Goal: Task Accomplishment & Management: Manage account settings

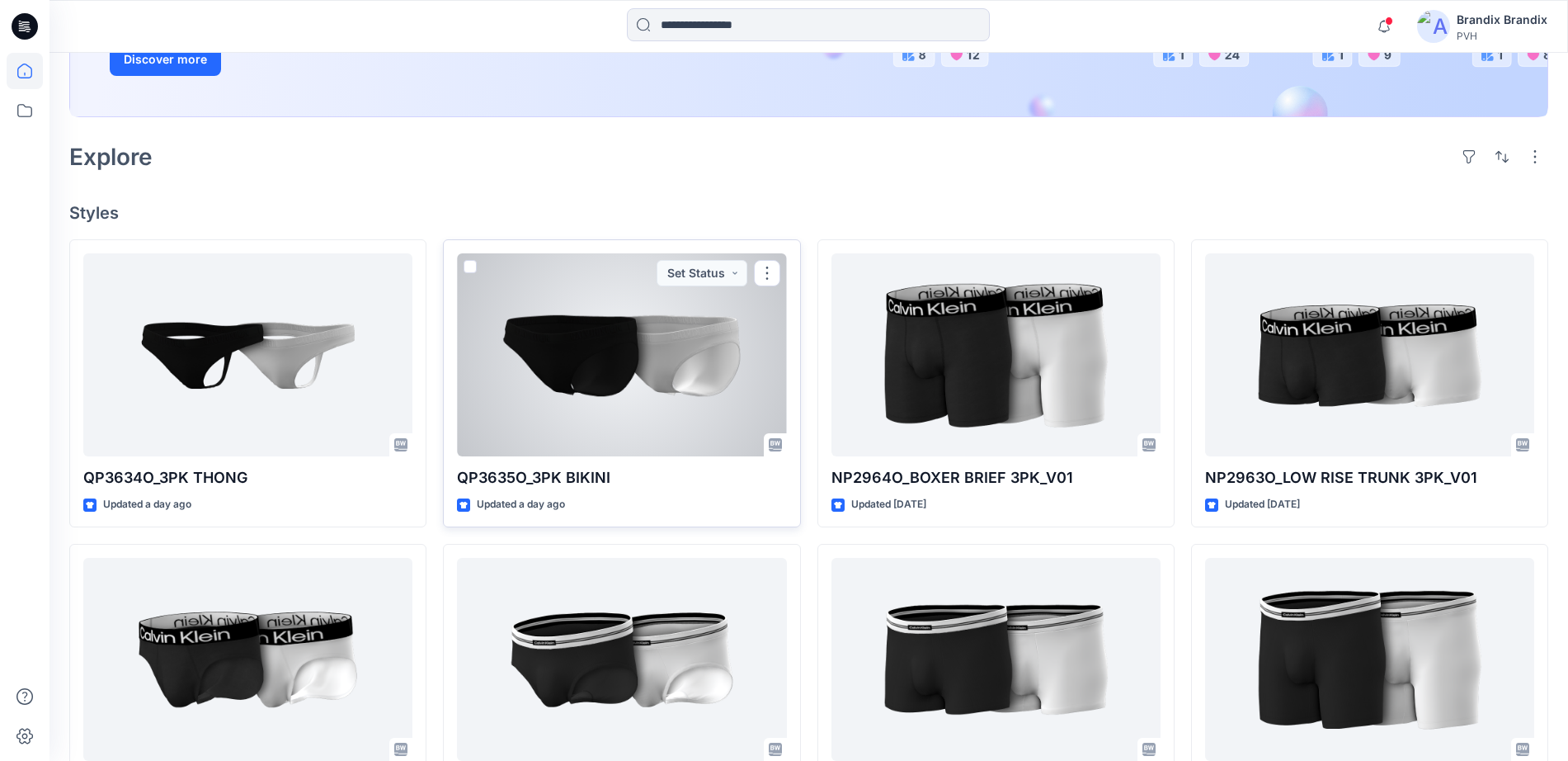
scroll to position [412, 0]
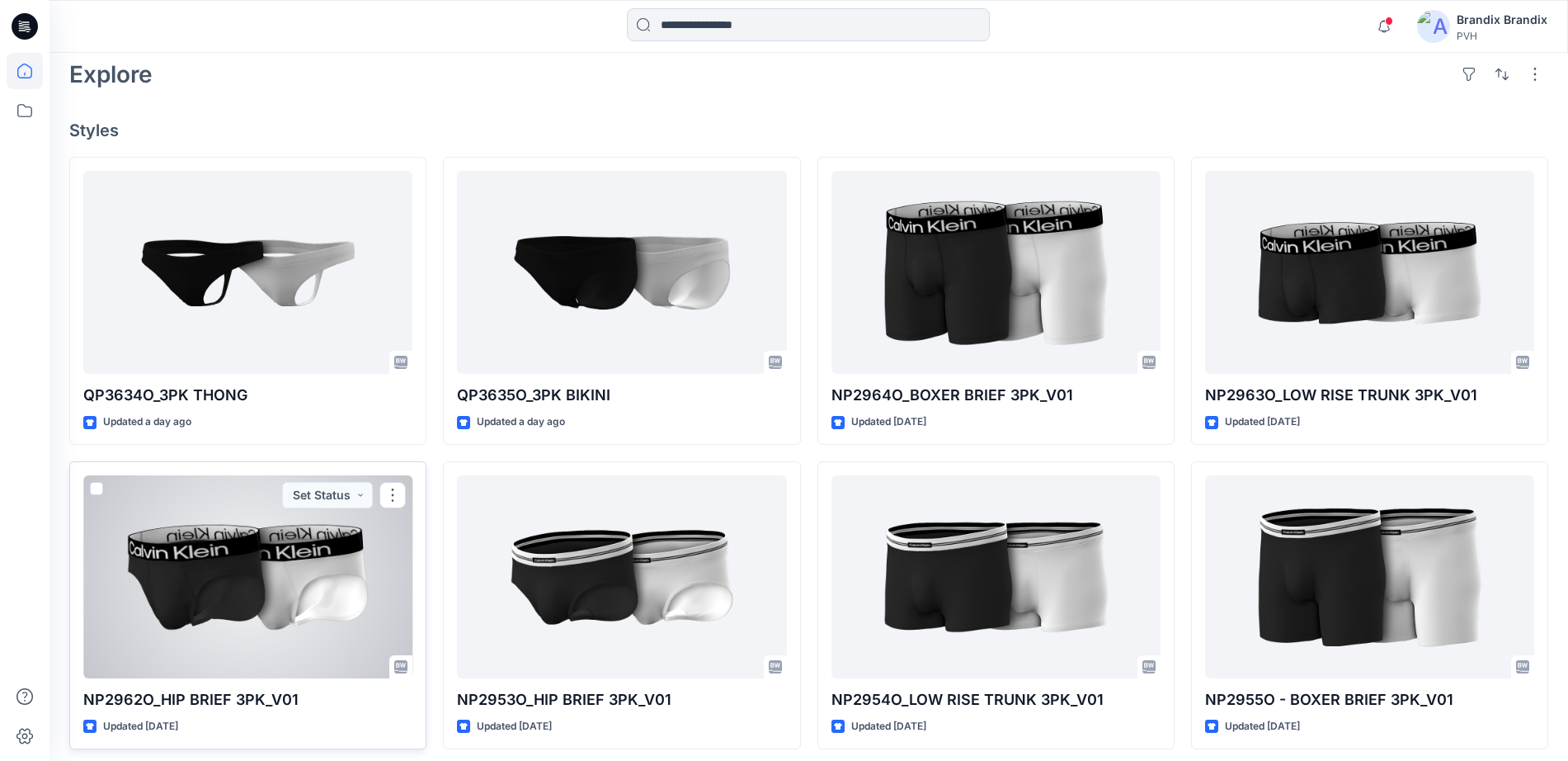
click at [225, 576] on div at bounding box center [248, 576] width 329 height 203
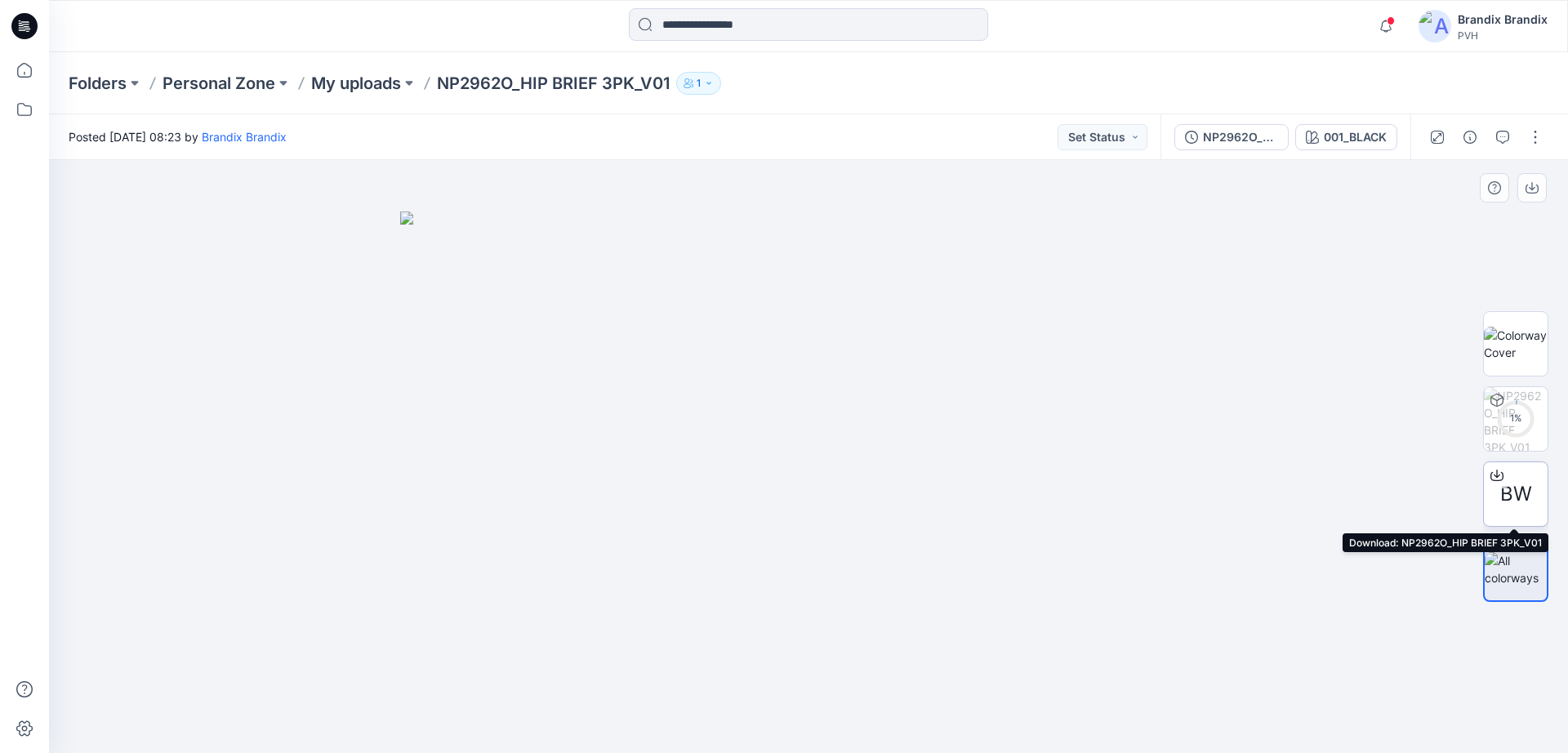
click at [1501, 471] on icon at bounding box center [1497, 474] width 13 height 13
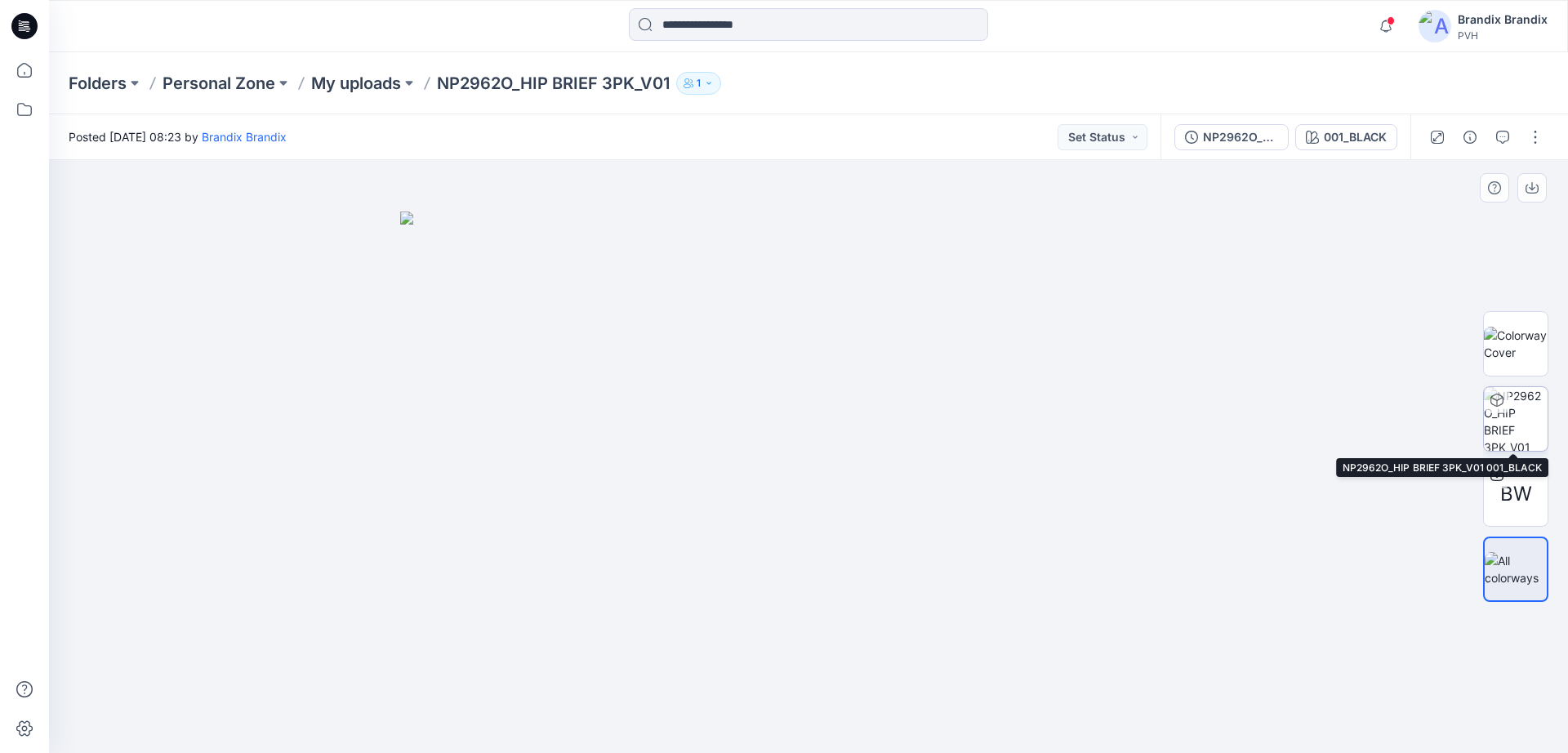
click at [1525, 411] on img at bounding box center [1516, 419] width 63 height 63
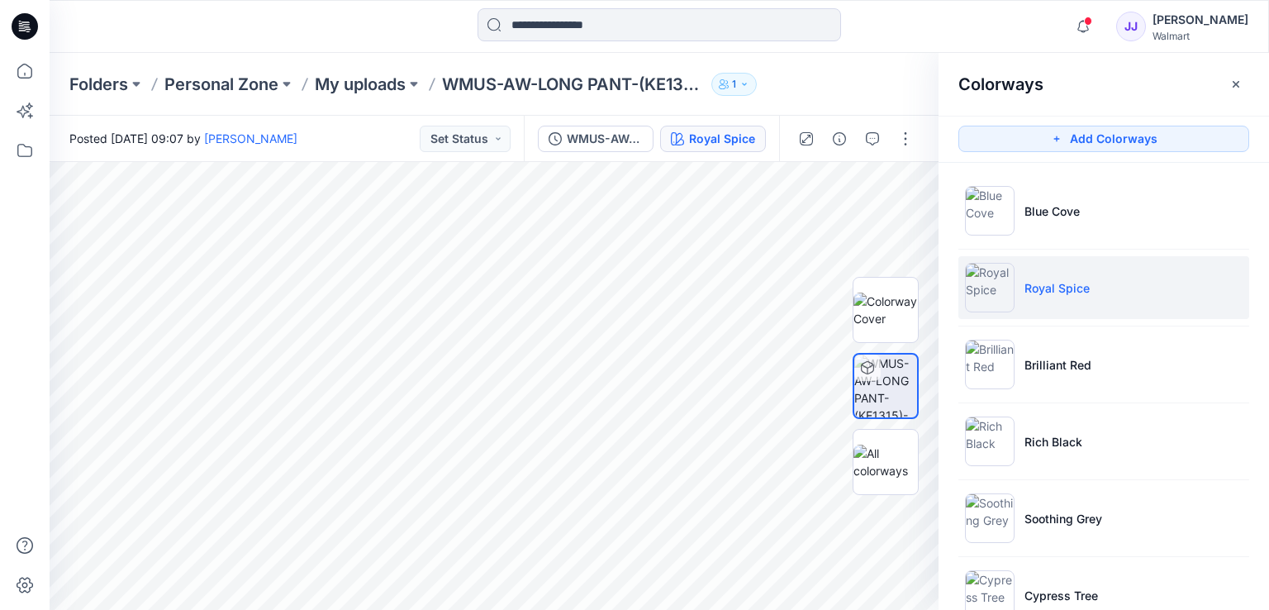
click at [17, 25] on icon at bounding box center [25, 26] width 26 height 26
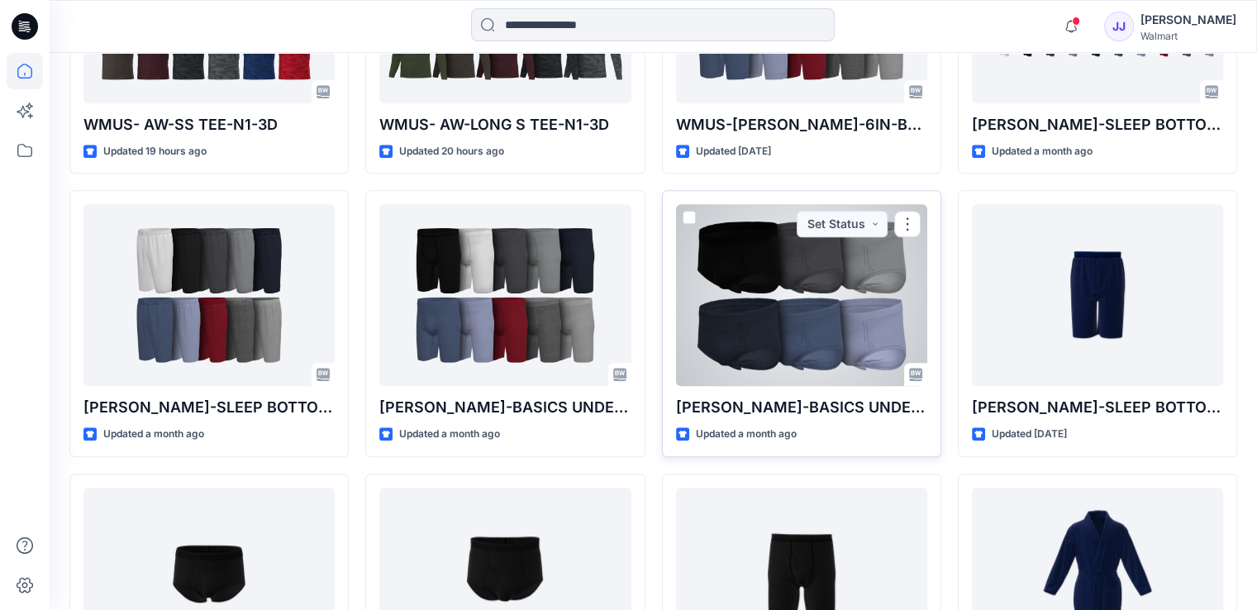
scroll to position [1176, 0]
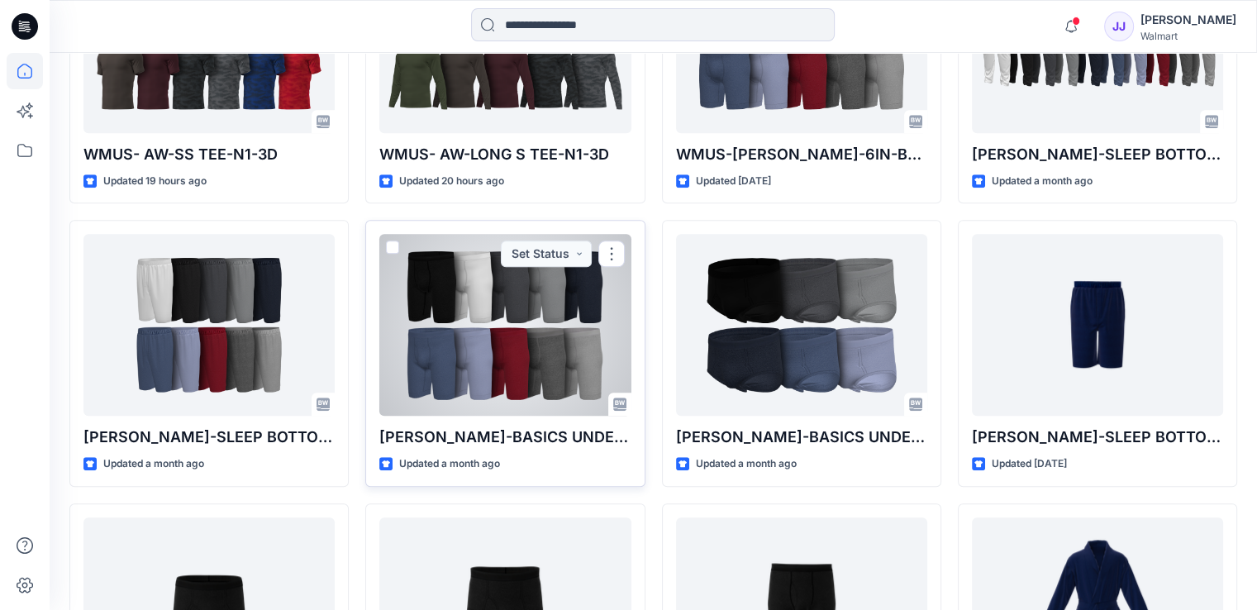
click at [535, 330] on div at bounding box center [504, 325] width 251 height 182
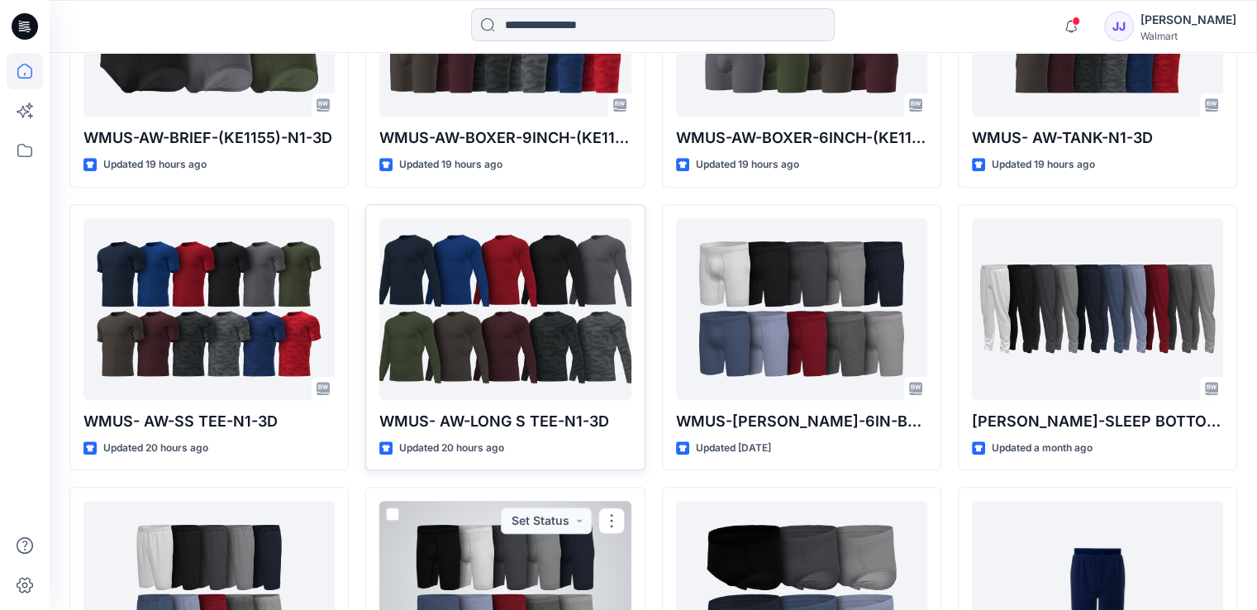
scroll to position [909, 0]
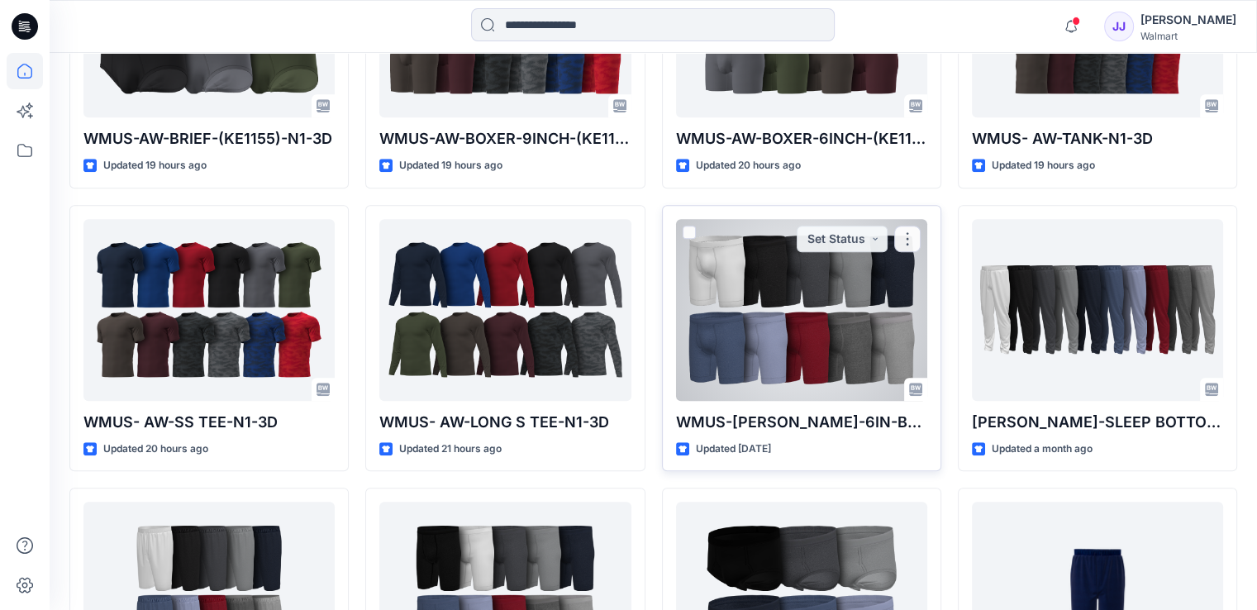
click at [707, 326] on div at bounding box center [801, 310] width 251 height 182
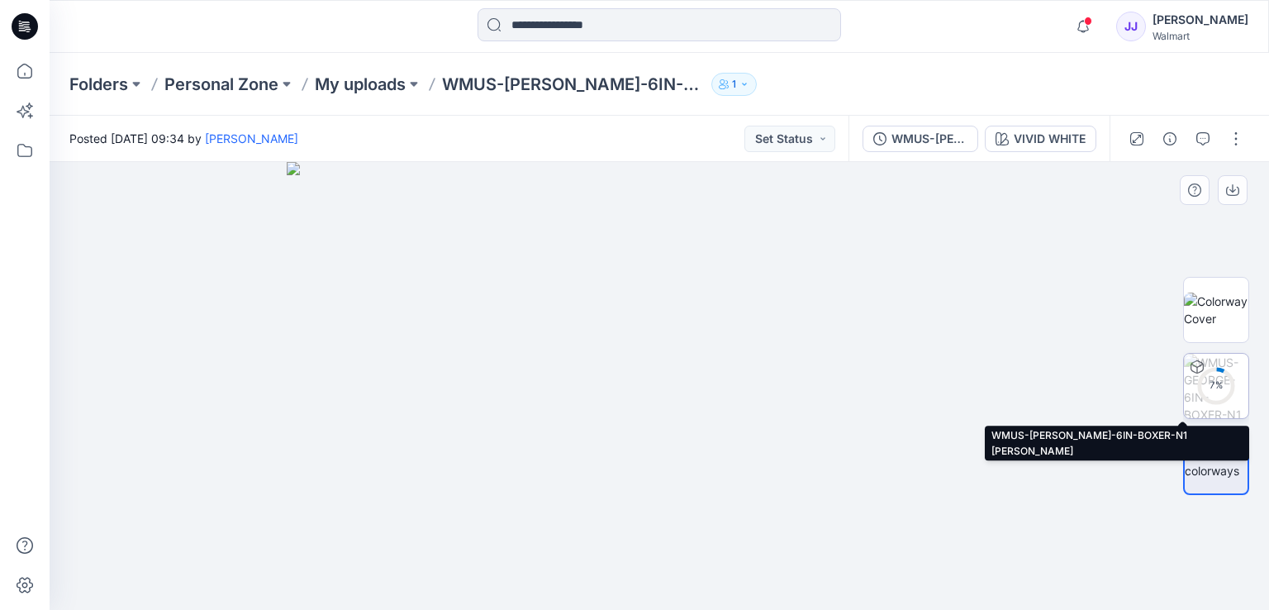
click at [1216, 379] on div "7 %" at bounding box center [1216, 385] width 40 height 14
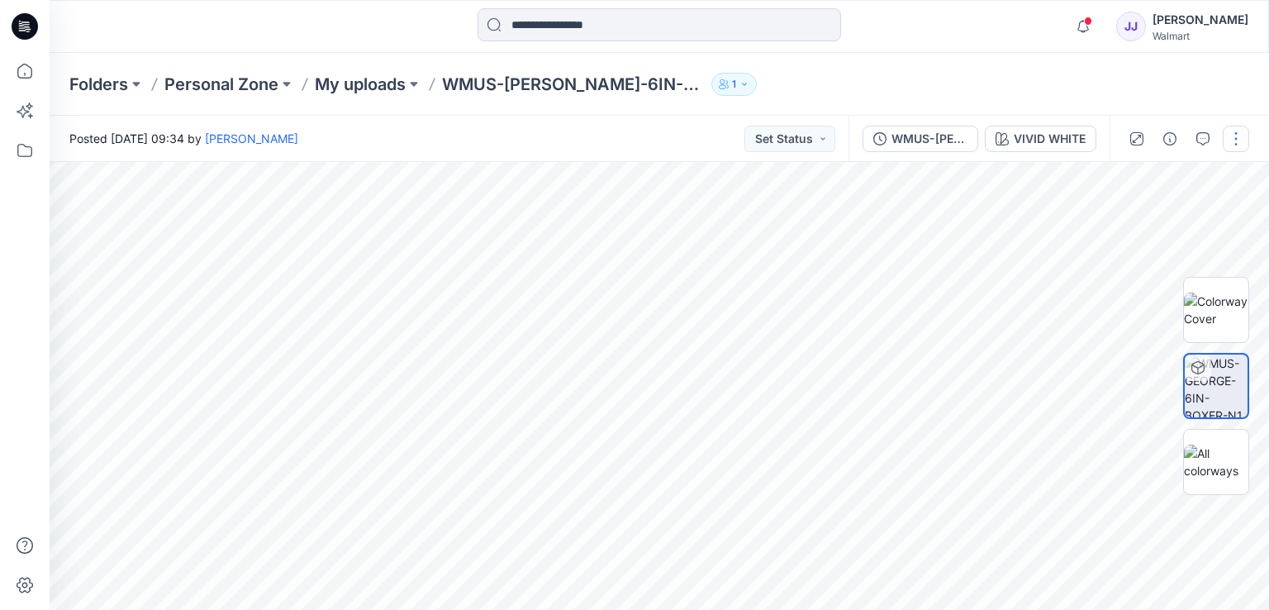
click at [1233, 143] on button "button" at bounding box center [1236, 139] width 26 height 26
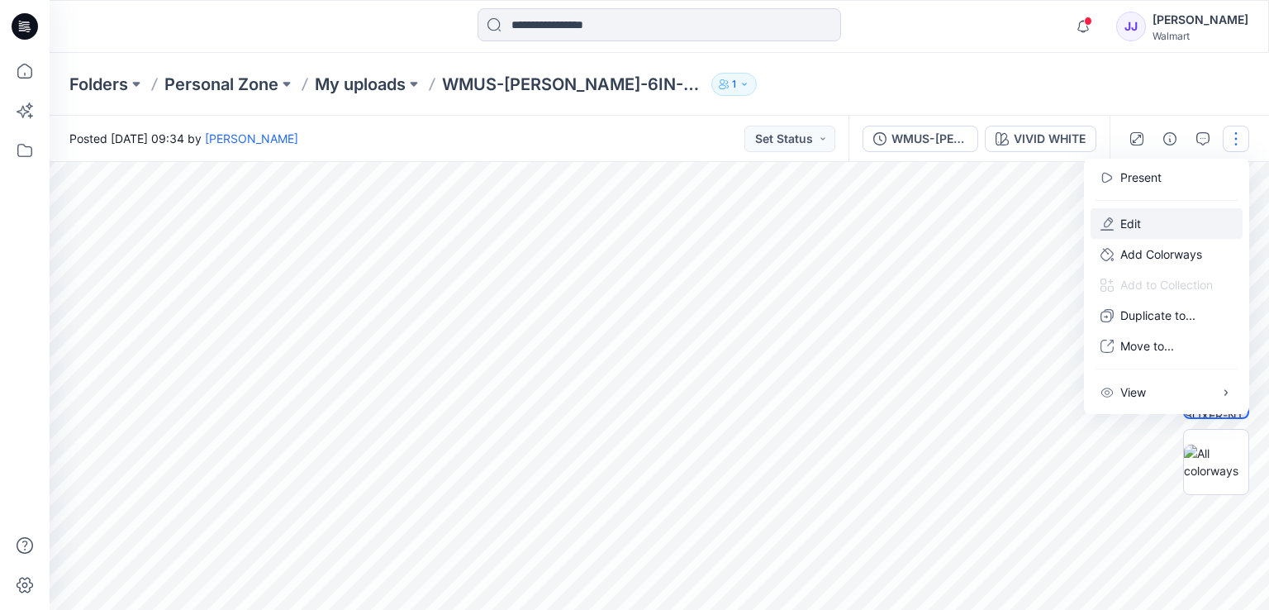
click at [1142, 222] on button "Edit" at bounding box center [1167, 223] width 152 height 31
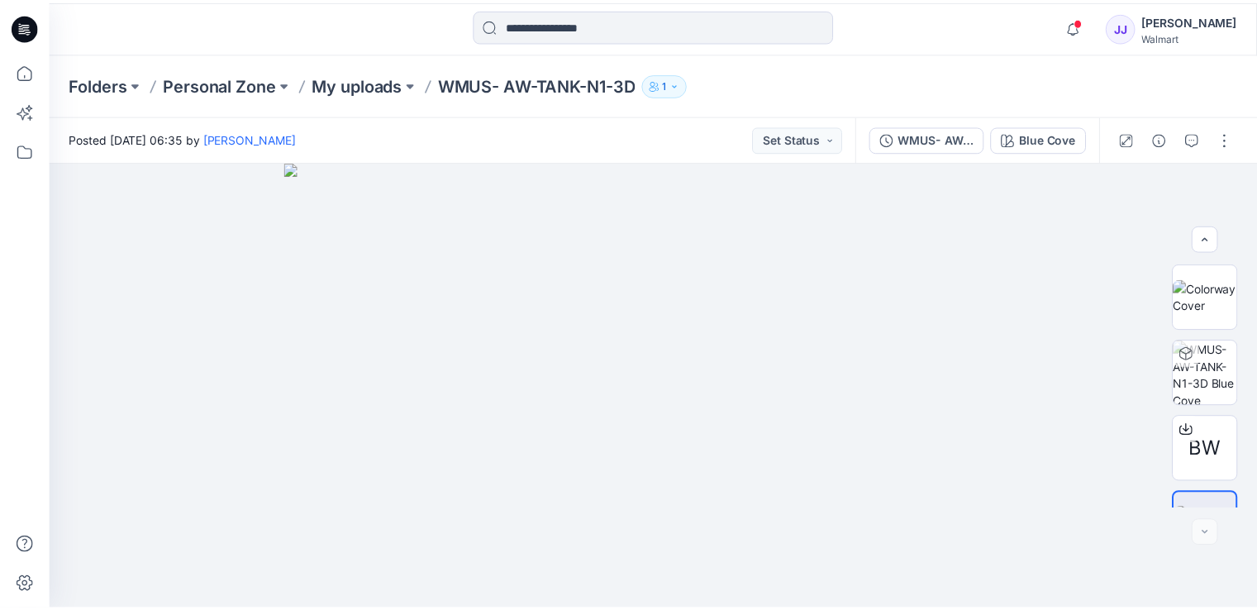
scroll to position [49, 0]
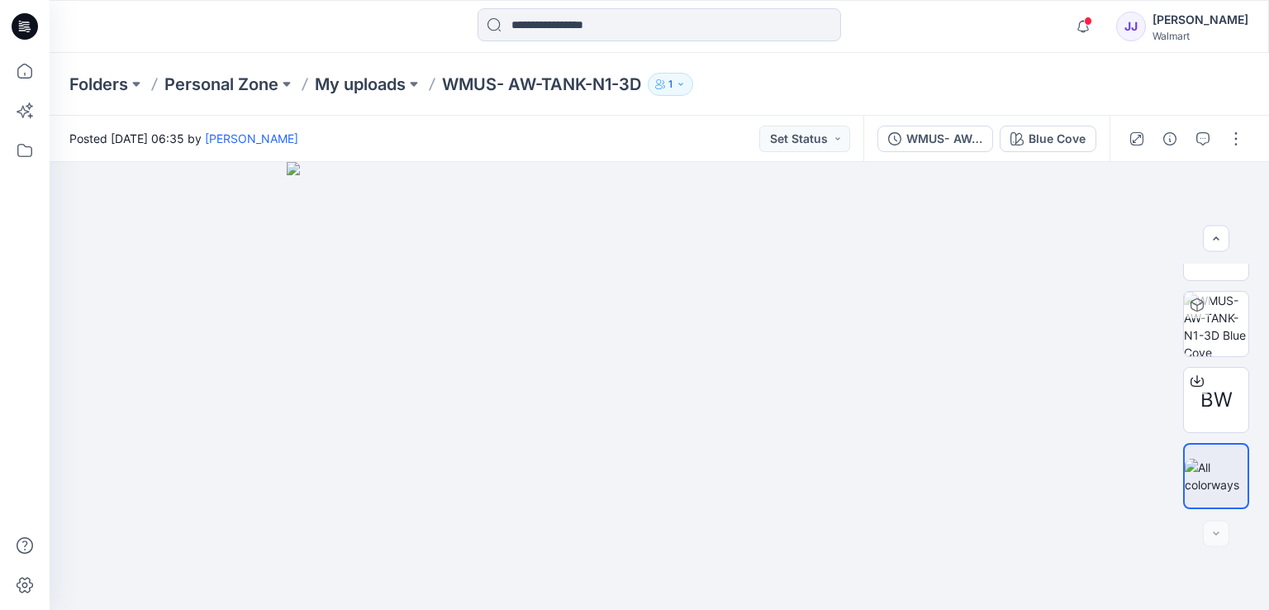
click at [25, 27] on icon at bounding box center [27, 26] width 7 height 1
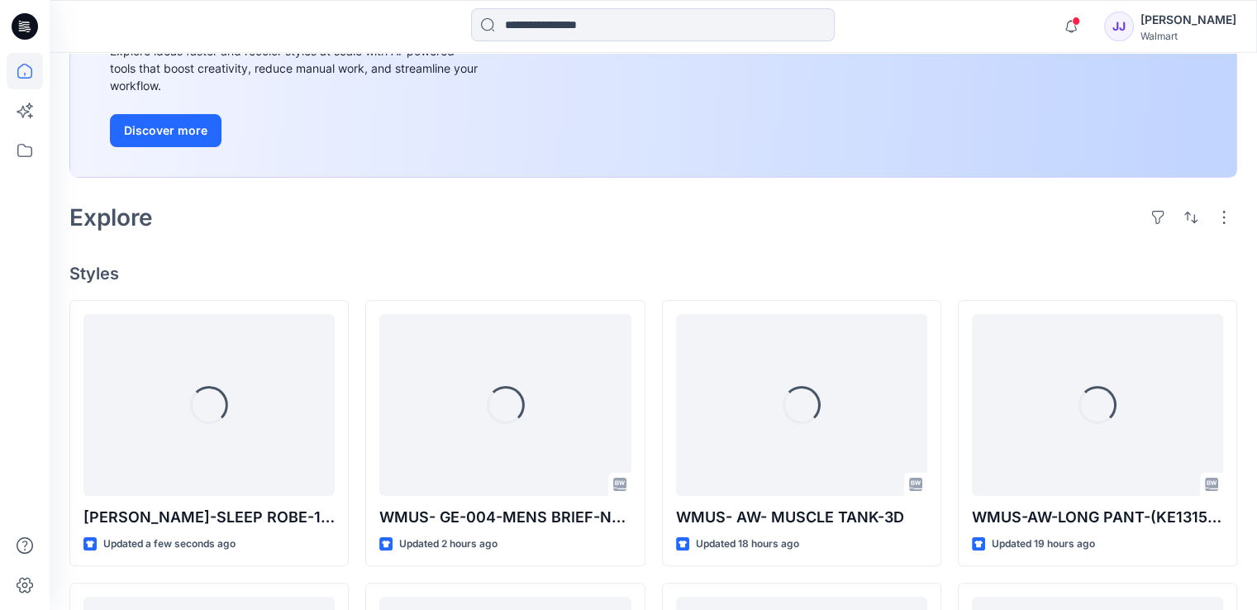
scroll to position [277, 0]
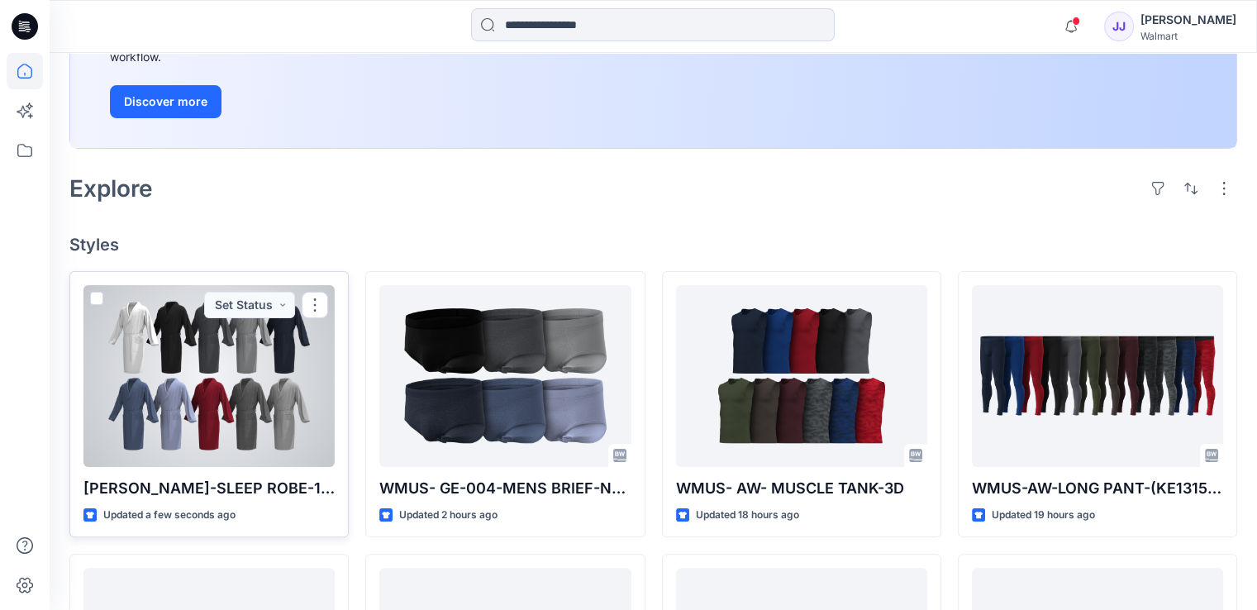
click at [238, 431] on div at bounding box center [208, 376] width 251 height 182
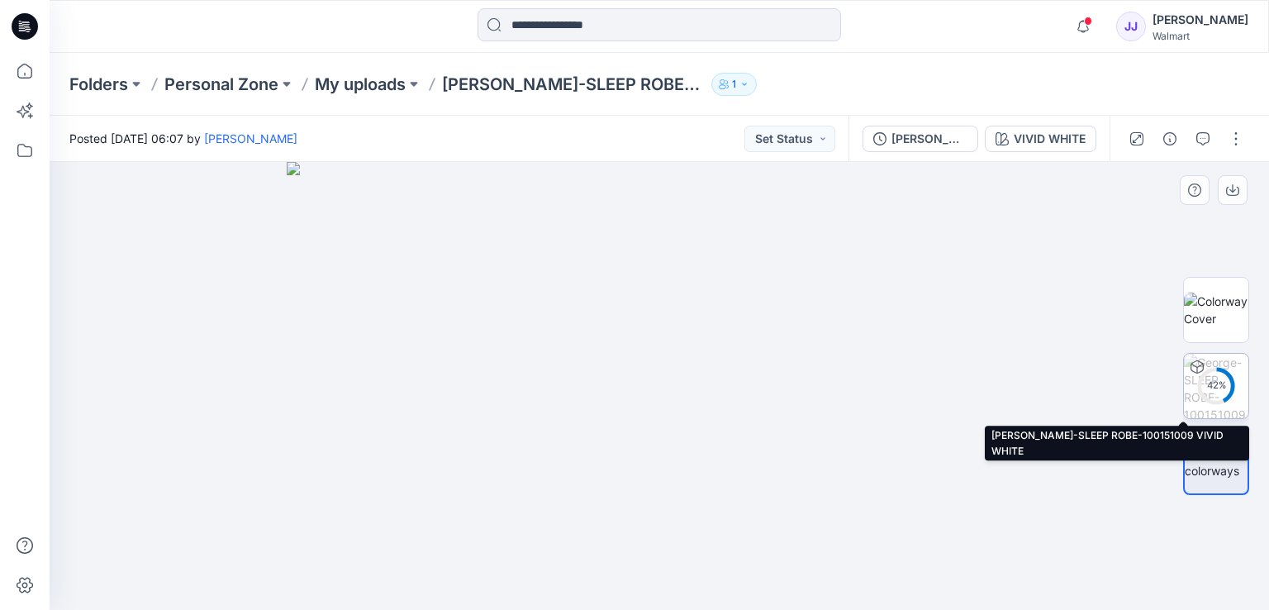
click at [1205, 379] on div "42 %" at bounding box center [1216, 385] width 40 height 14
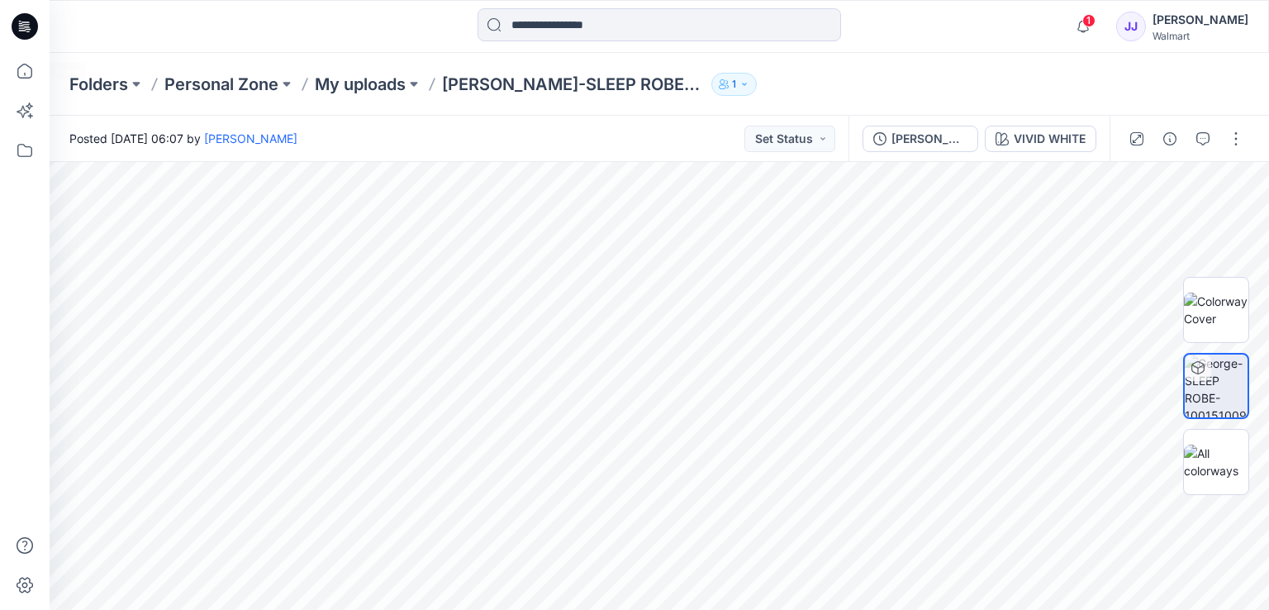
click at [23, 32] on icon at bounding box center [25, 26] width 26 height 26
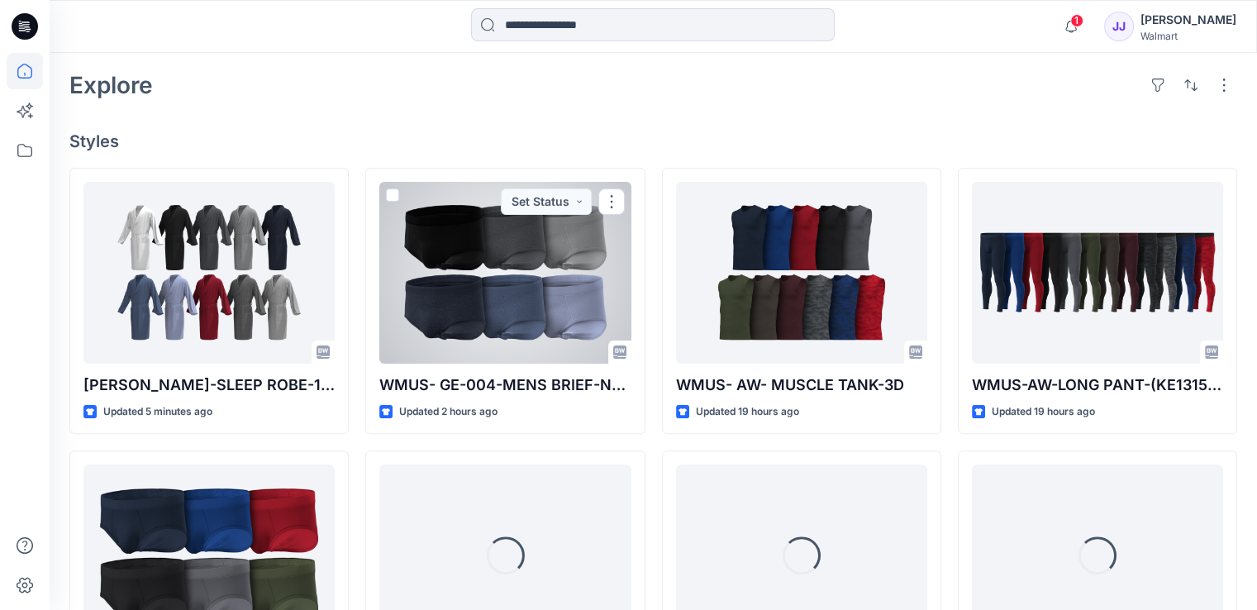
scroll to position [350, 0]
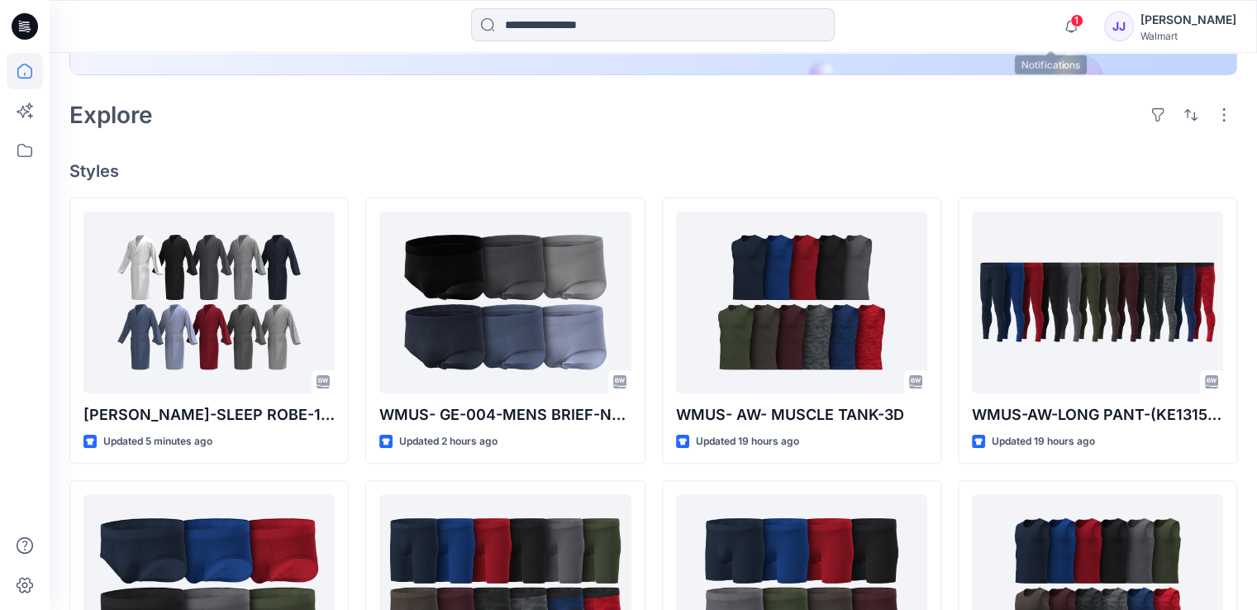
click at [1070, 17] on span "1" at bounding box center [1076, 20] width 13 height 13
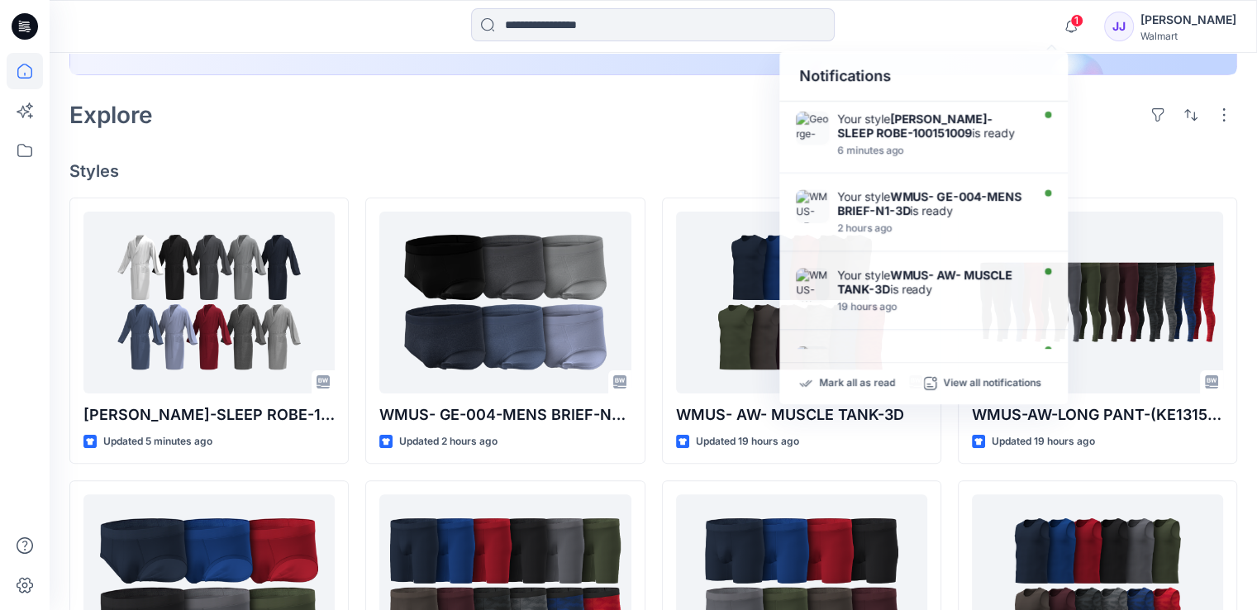
click at [725, 140] on div "Welcome back, Jayanidu New New Unleash Creativity, Speed Up Development Explore…" at bounding box center [653, 406] width 1207 height 1406
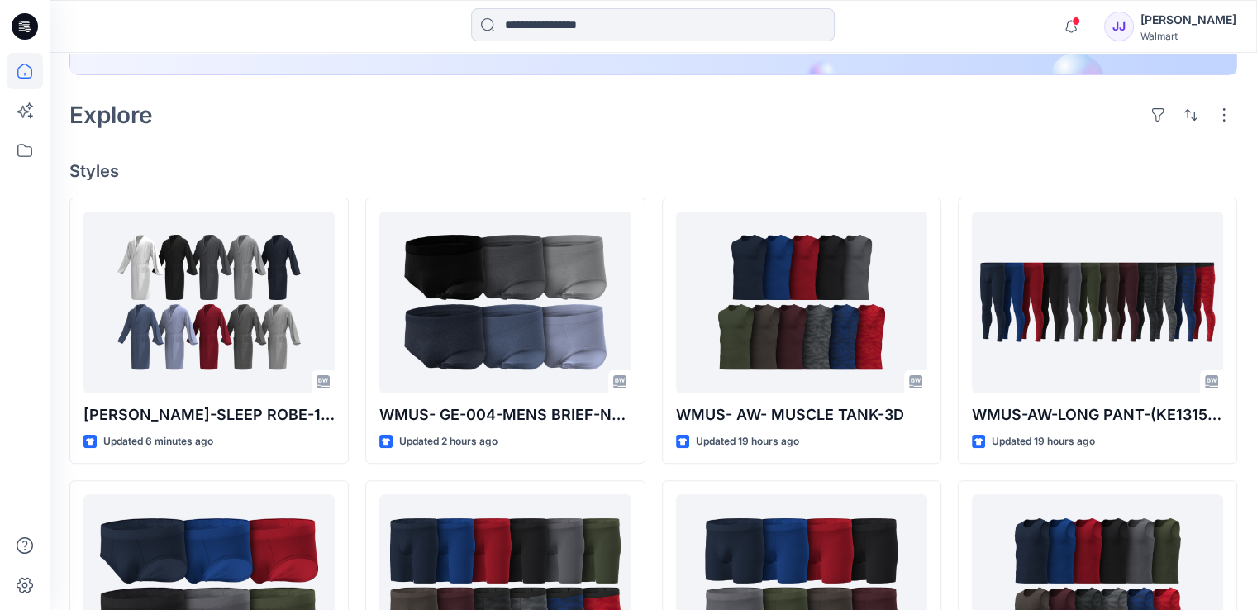
click at [962, 163] on h4 "Styles" at bounding box center [652, 171] width 1167 height 20
click at [915, 133] on div "Explore" at bounding box center [652, 115] width 1167 height 40
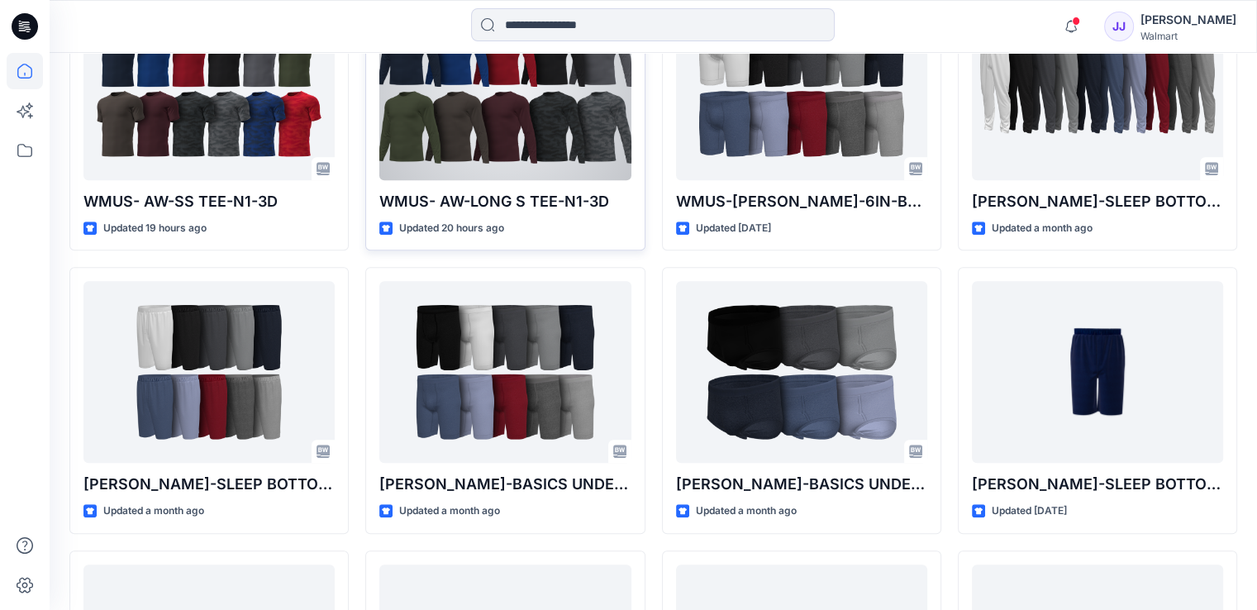
scroll to position [1322, 0]
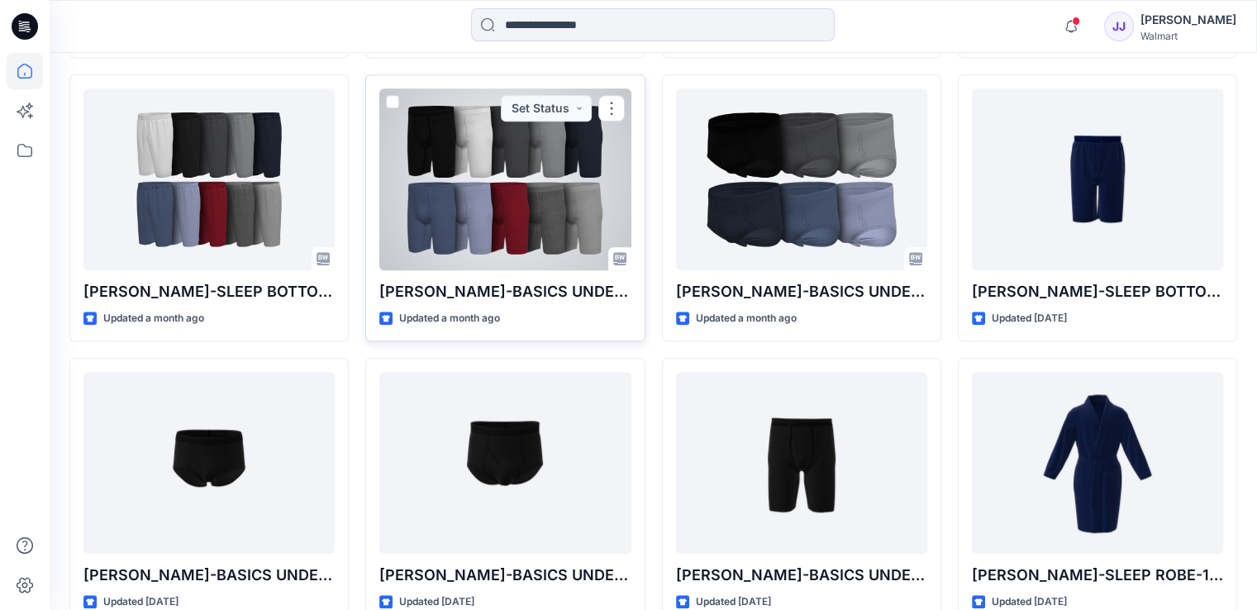
click at [568, 231] on div at bounding box center [504, 179] width 251 height 182
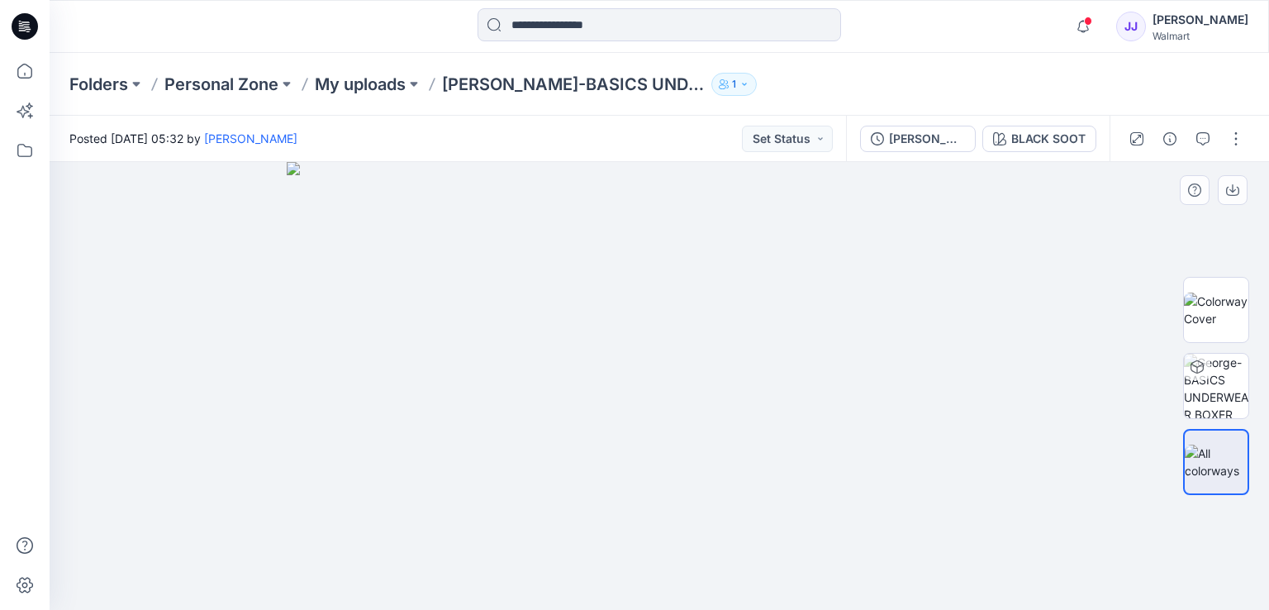
drag, startPoint x: 403, startPoint y: 281, endPoint x: 350, endPoint y: 274, distance: 53.3
click at [350, 274] on img at bounding box center [660, 386] width 746 height 448
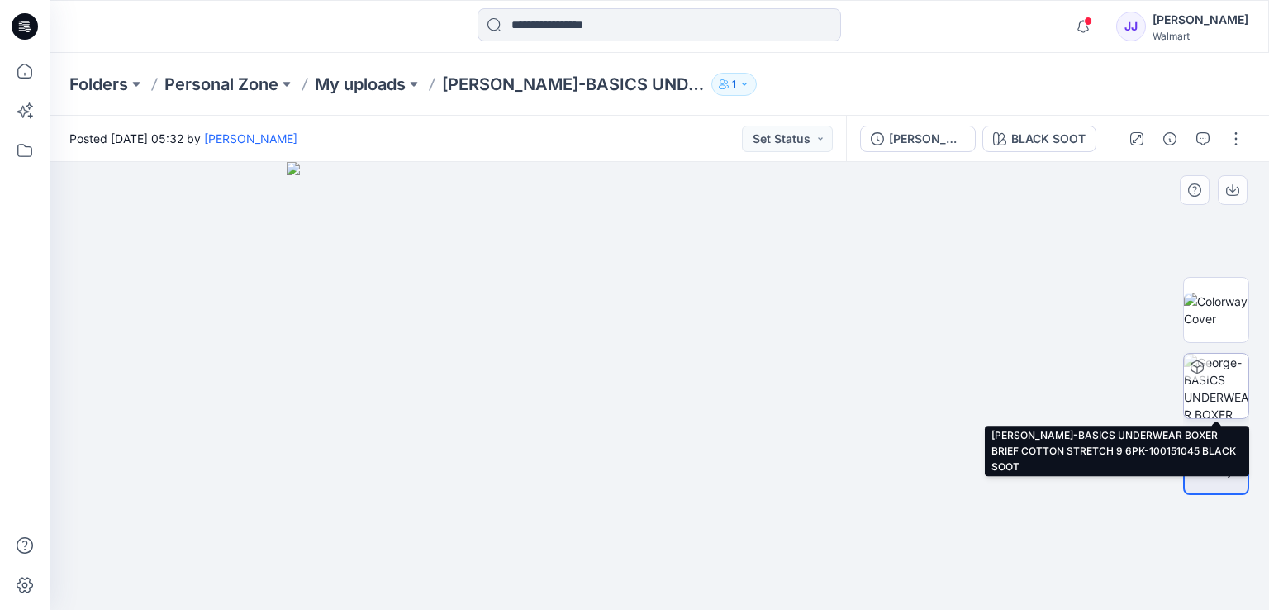
click at [1224, 381] on img at bounding box center [1216, 386] width 64 height 64
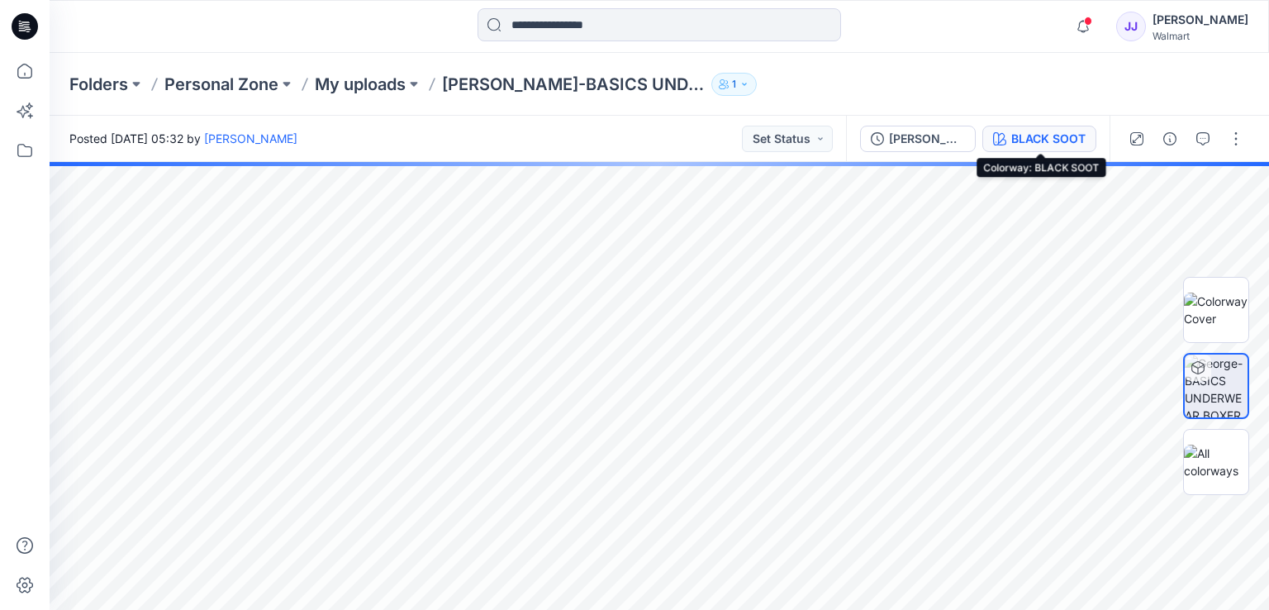
click at [1048, 137] on div "BLACK SOOT" at bounding box center [1048, 139] width 74 height 18
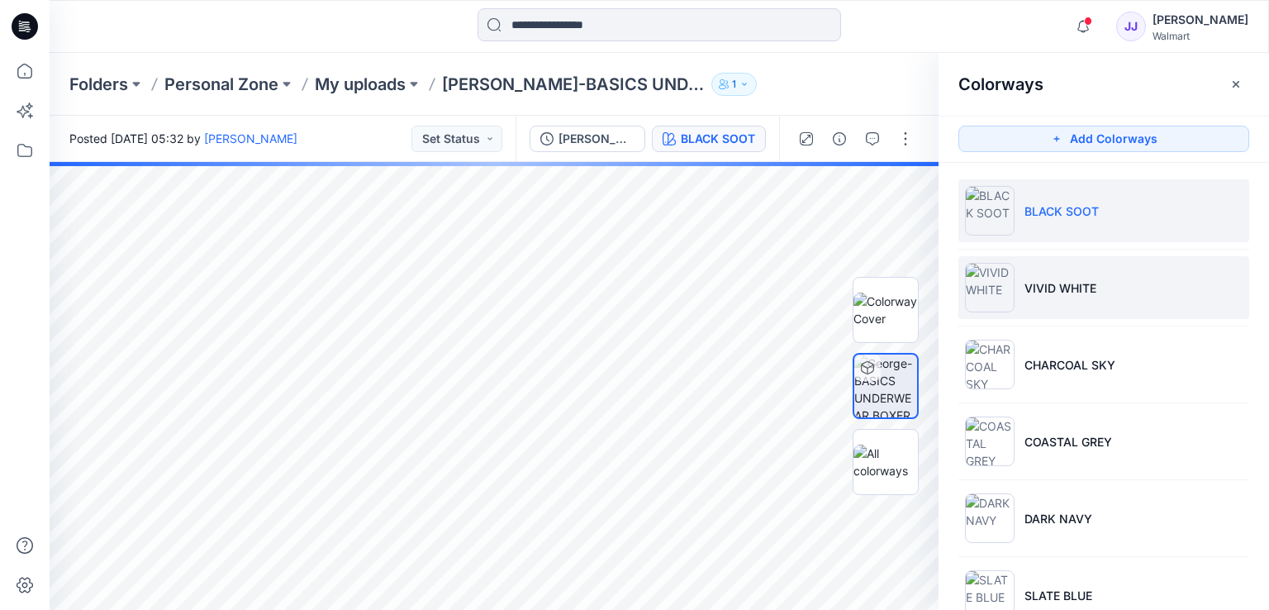
click at [1075, 285] on p "VIVID WHITE" at bounding box center [1060, 287] width 72 height 17
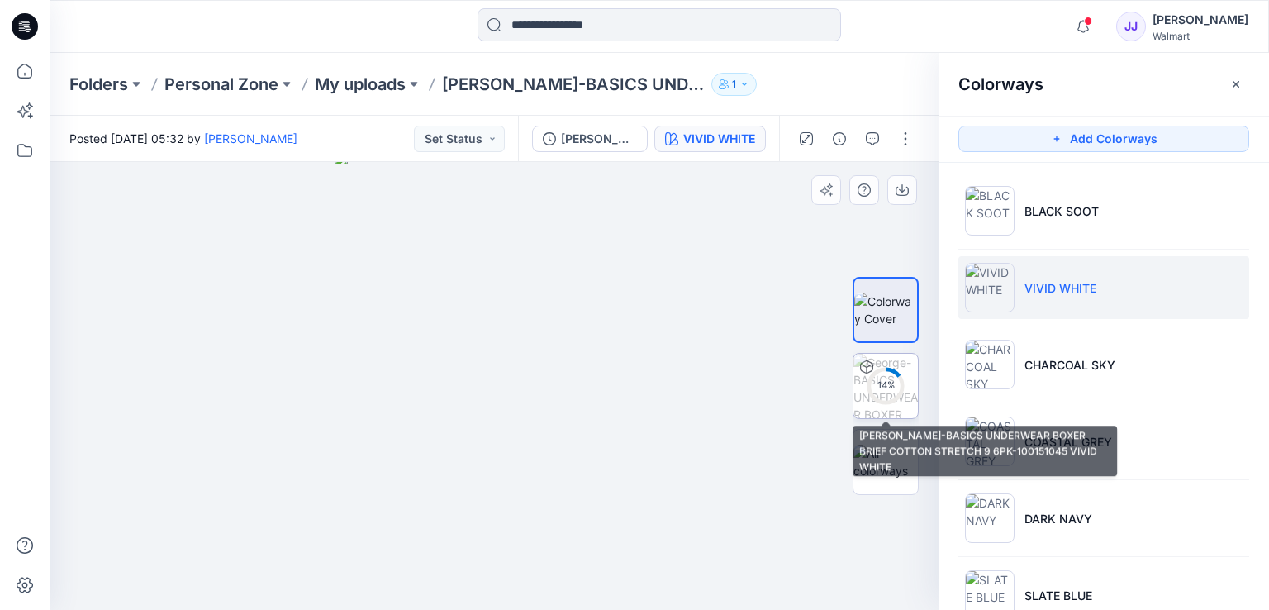
click at [880, 373] on circle at bounding box center [885, 385] width 33 height 33
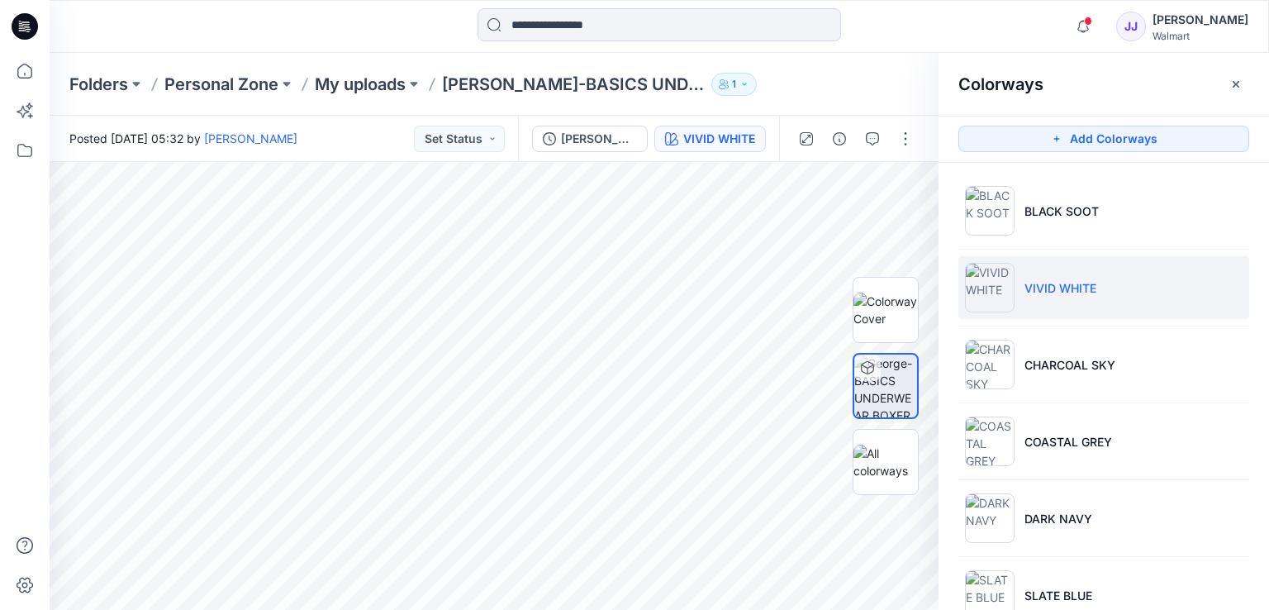
click at [26, 34] on icon at bounding box center [25, 26] width 26 height 26
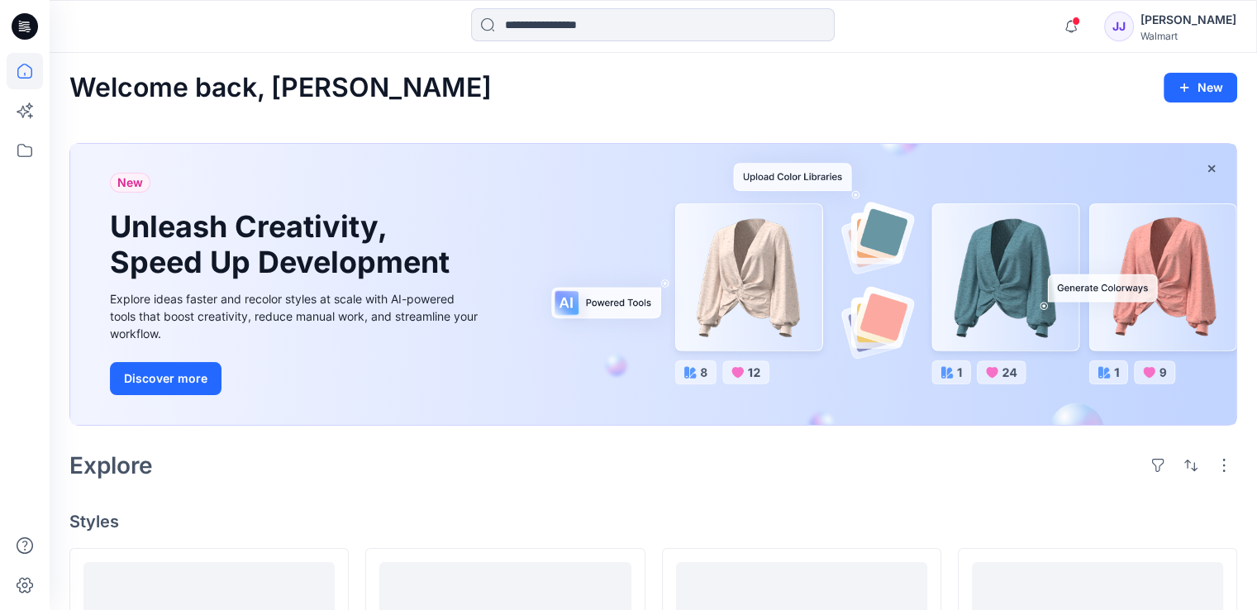
scroll to position [578, 0]
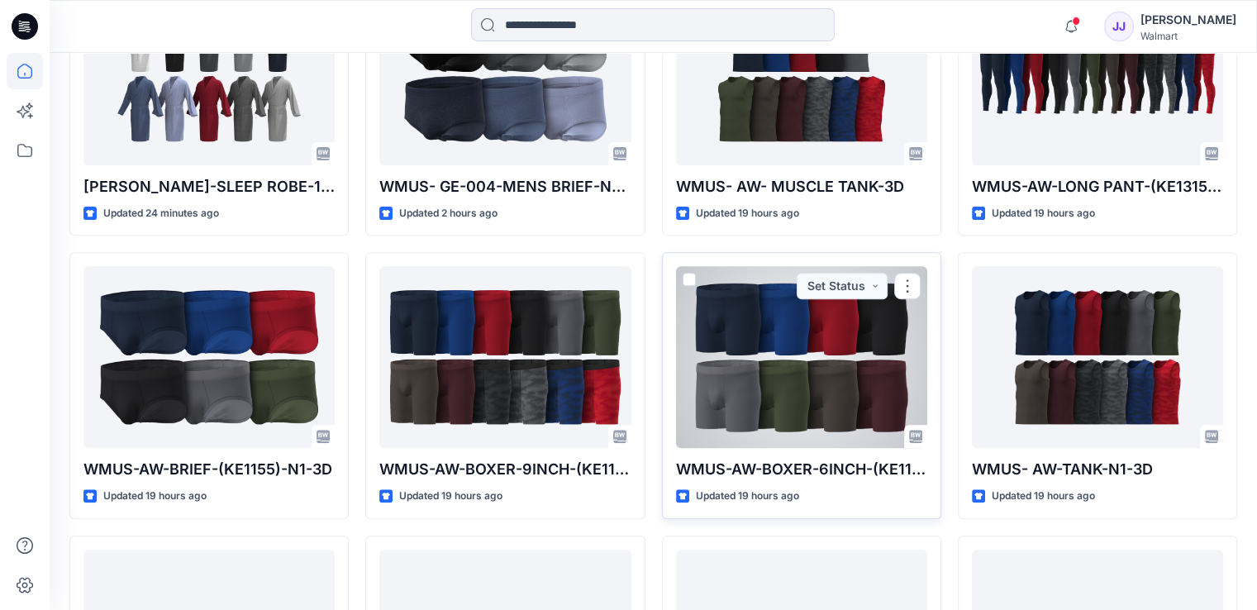
click at [820, 335] on div at bounding box center [801, 357] width 251 height 182
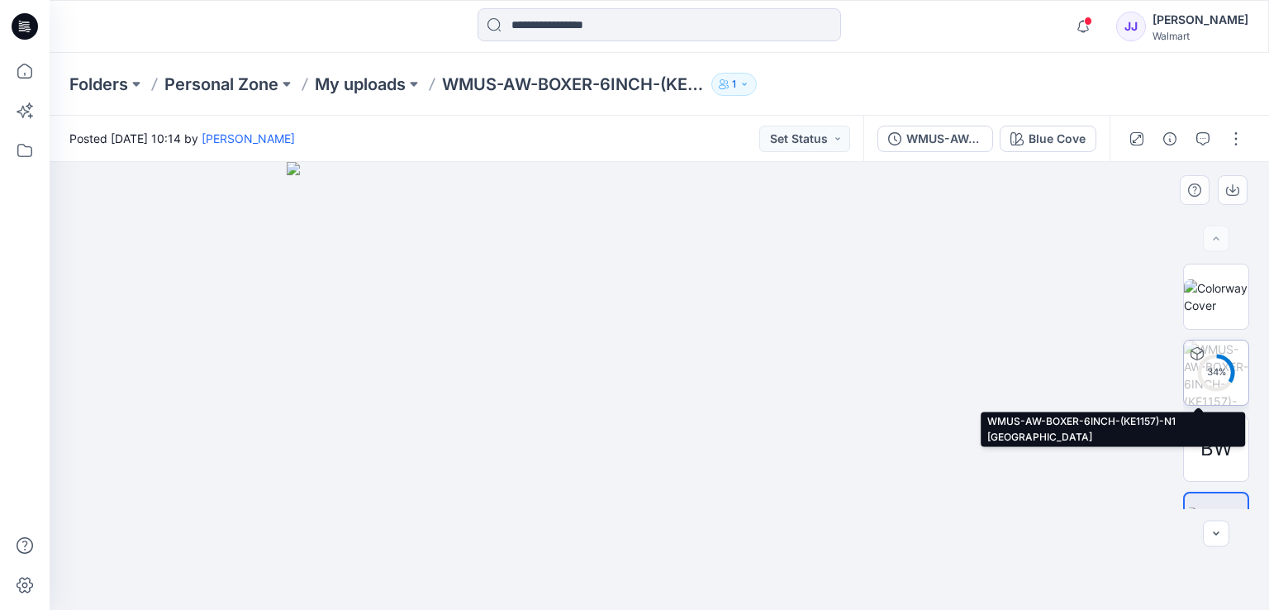
click at [1208, 373] on div "34 %" at bounding box center [1216, 372] width 40 height 14
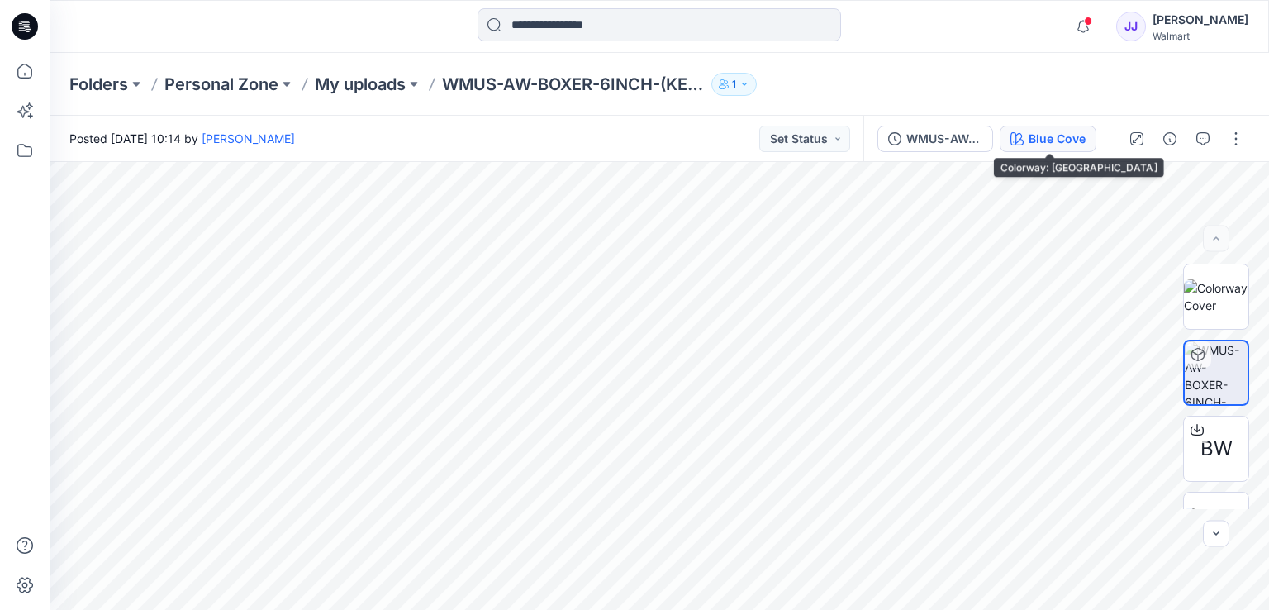
click at [1065, 148] on button "Blue Cove" at bounding box center [1048, 139] width 97 height 26
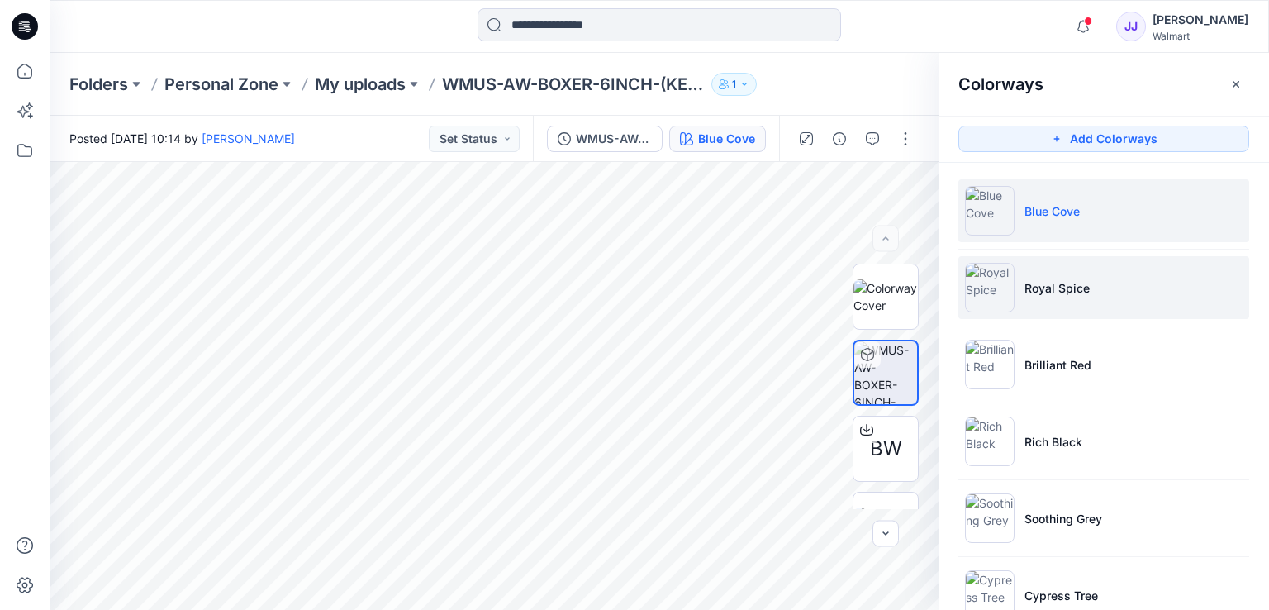
click at [1008, 291] on img at bounding box center [990, 288] width 50 height 50
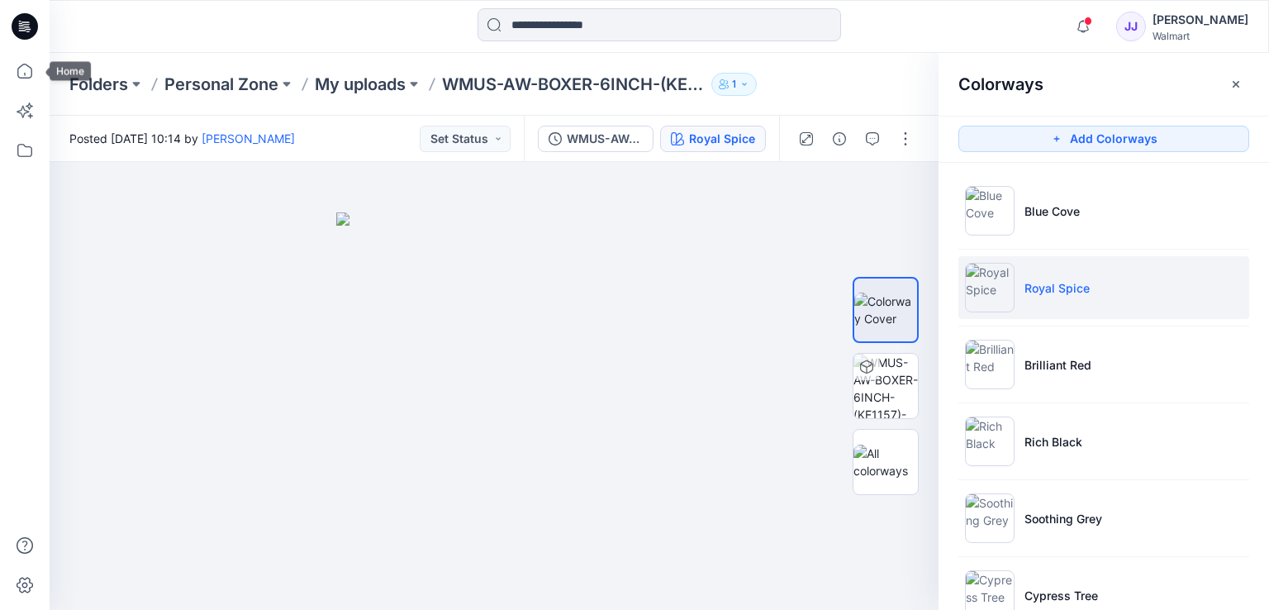
click at [19, 30] on icon at bounding box center [25, 26] width 26 height 26
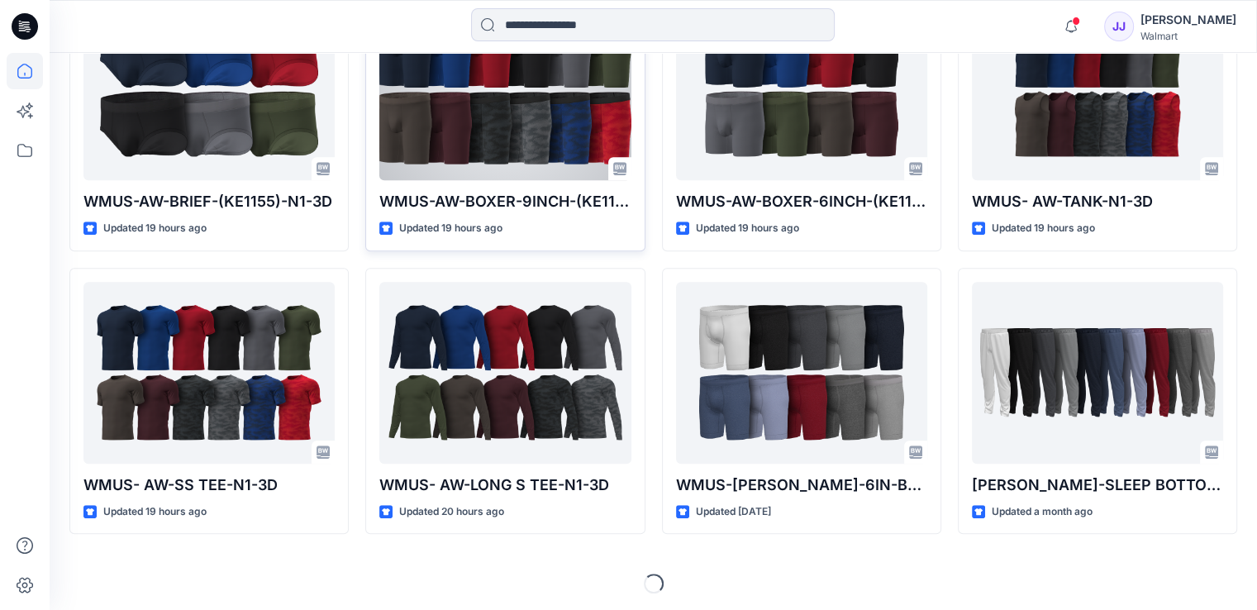
scroll to position [848, 0]
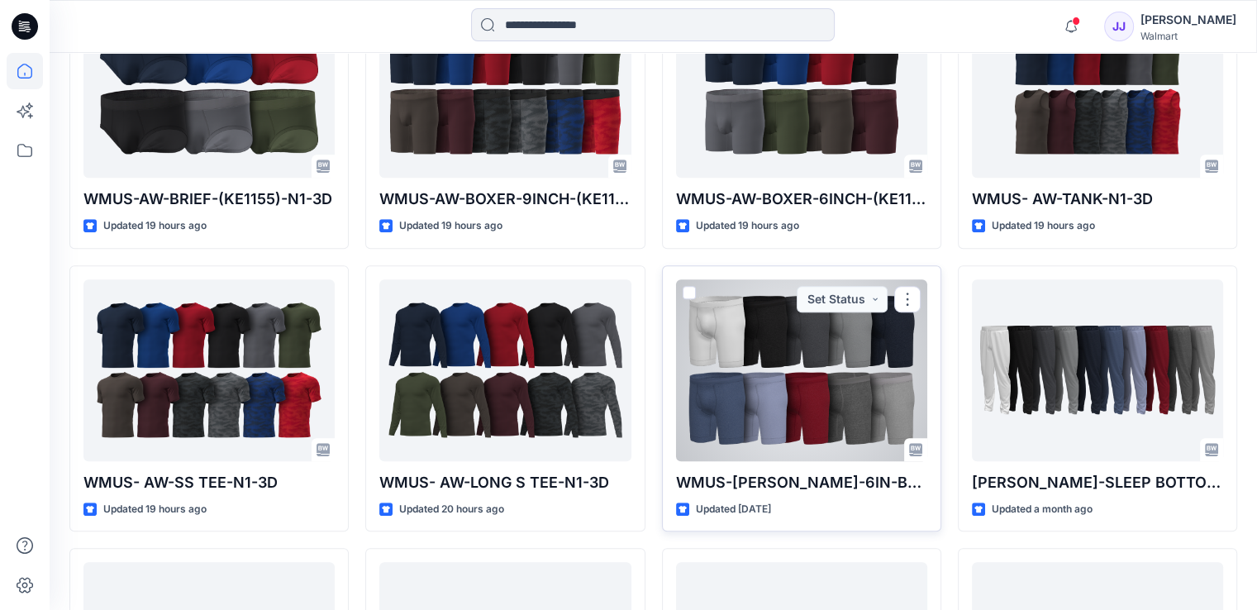
click at [804, 364] on div at bounding box center [801, 370] width 251 height 182
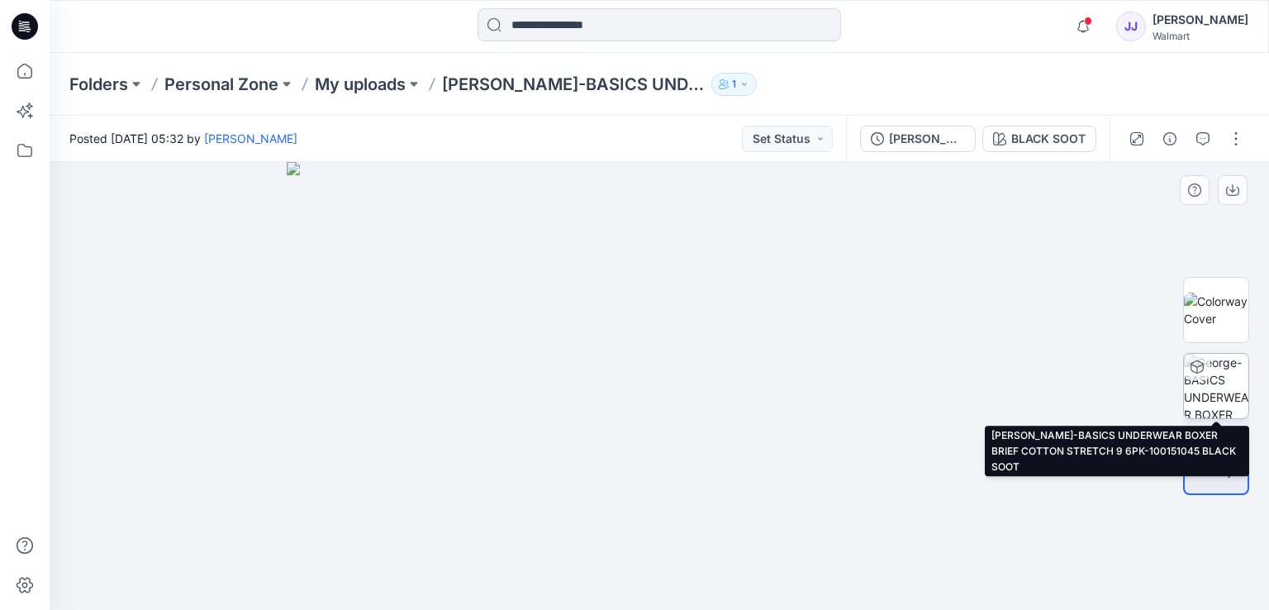
click at [1229, 393] on img at bounding box center [1216, 386] width 64 height 64
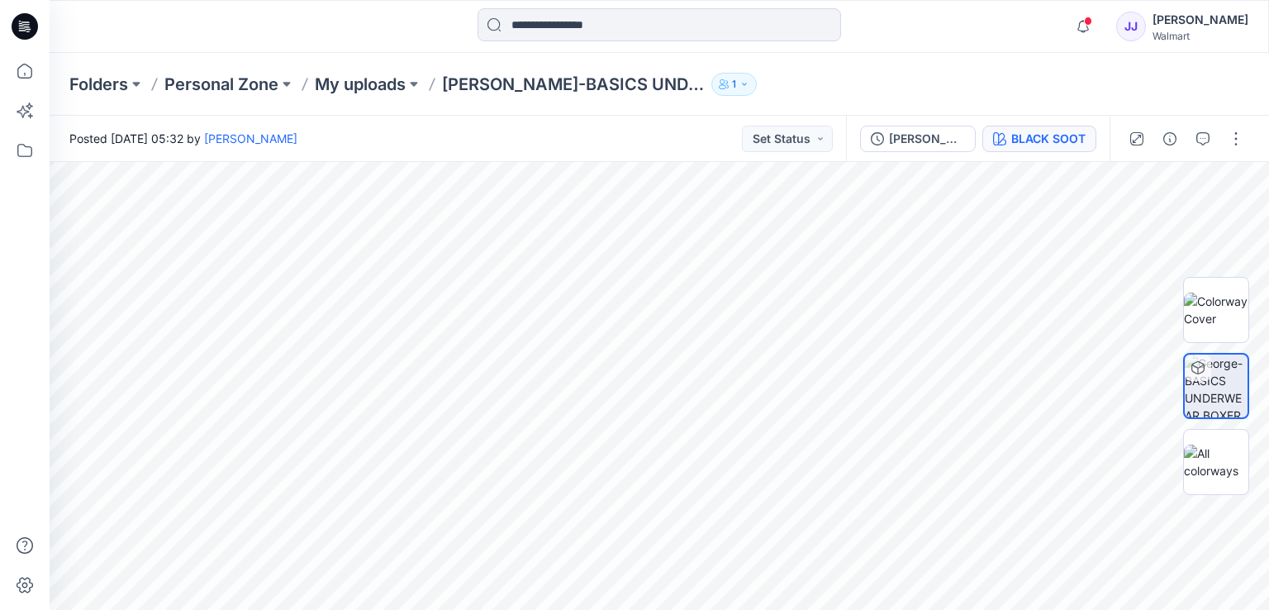
click at [1041, 150] on button "BLACK SOOT" at bounding box center [1039, 139] width 114 height 26
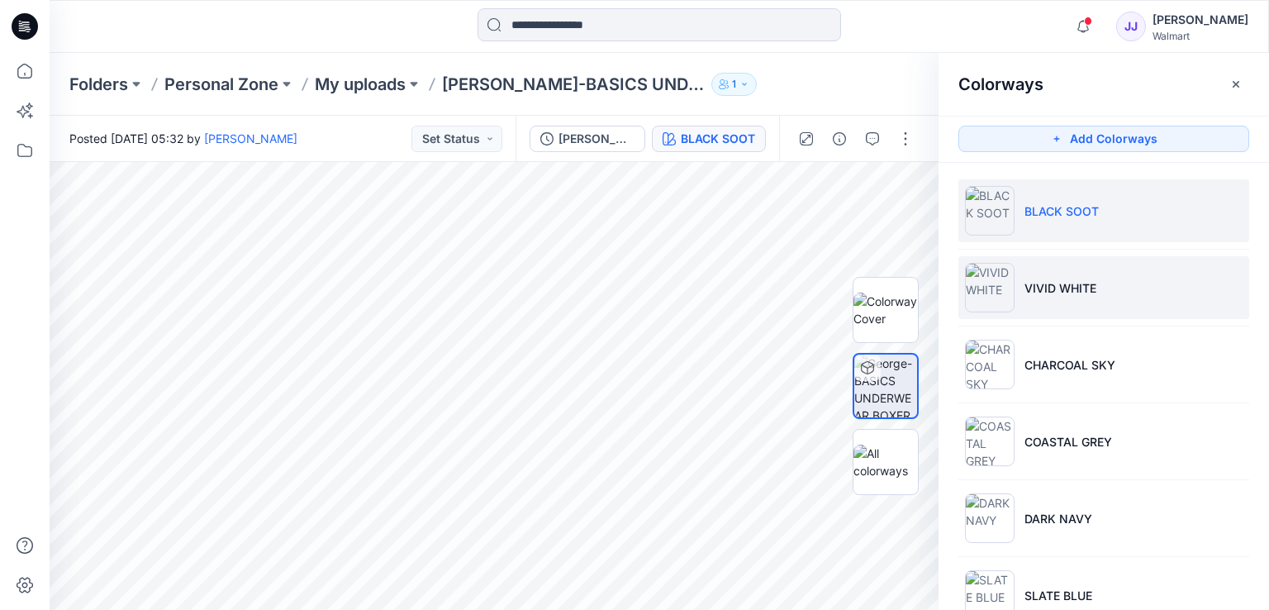
click at [1062, 300] on li "VIVID WHITE" at bounding box center [1103, 287] width 291 height 63
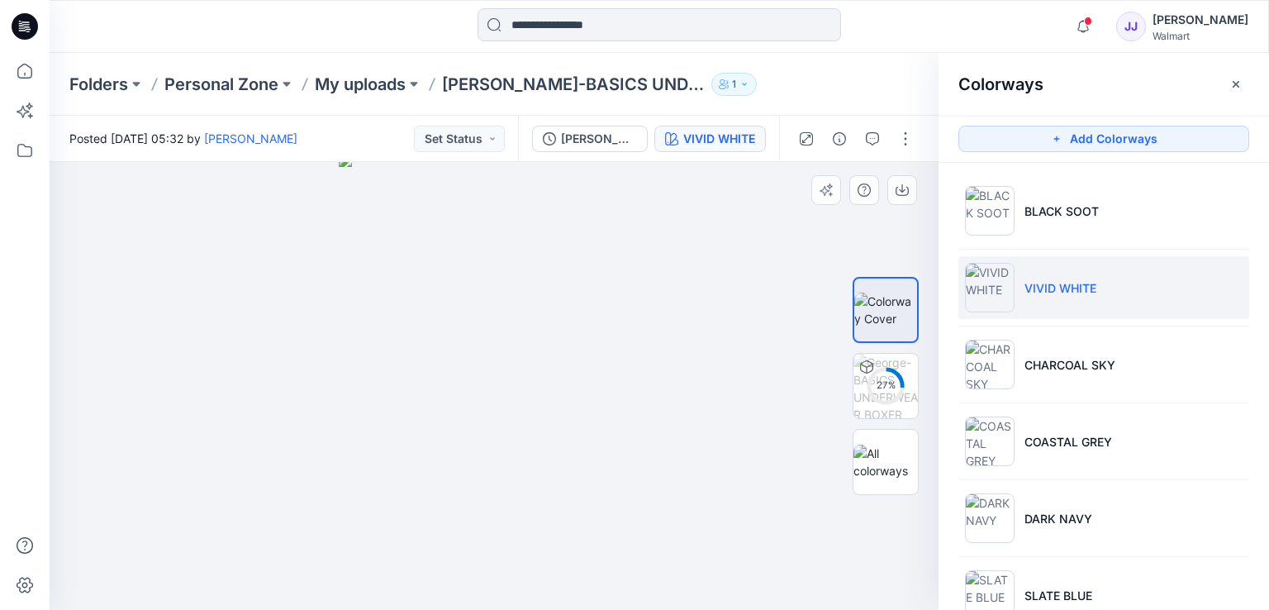
drag, startPoint x: 472, startPoint y: 384, endPoint x: 739, endPoint y: 345, distance: 270.6
click at [739, 345] on div at bounding box center [494, 386] width 889 height 448
drag, startPoint x: 350, startPoint y: 444, endPoint x: 463, endPoint y: 447, distance: 112.4
drag, startPoint x: 289, startPoint y: 434, endPoint x: 421, endPoint y: 437, distance: 131.4
click at [449, 434] on div at bounding box center [494, 386] width 889 height 448
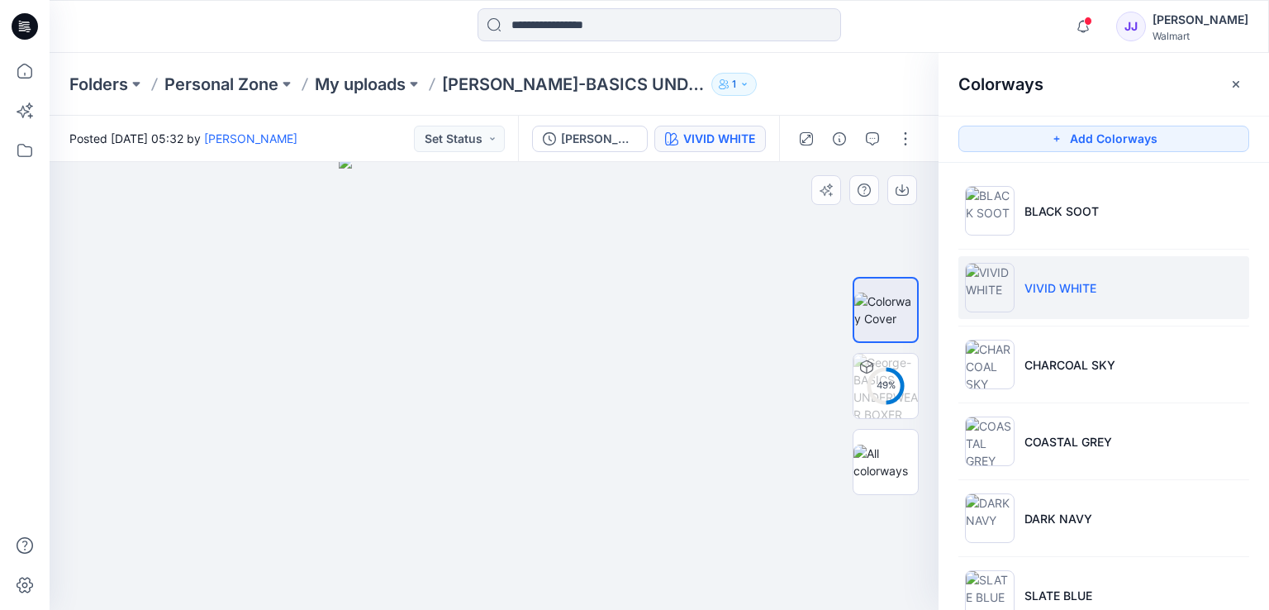
drag, startPoint x: 419, startPoint y: 438, endPoint x: 479, endPoint y: 439, distance: 60.3
drag, startPoint x: 532, startPoint y: 459, endPoint x: 364, endPoint y: 460, distance: 168.5
click at [345, 468] on img at bounding box center [494, 386] width 311 height 448
drag, startPoint x: 516, startPoint y: 437, endPoint x: 459, endPoint y: 430, distance: 56.6
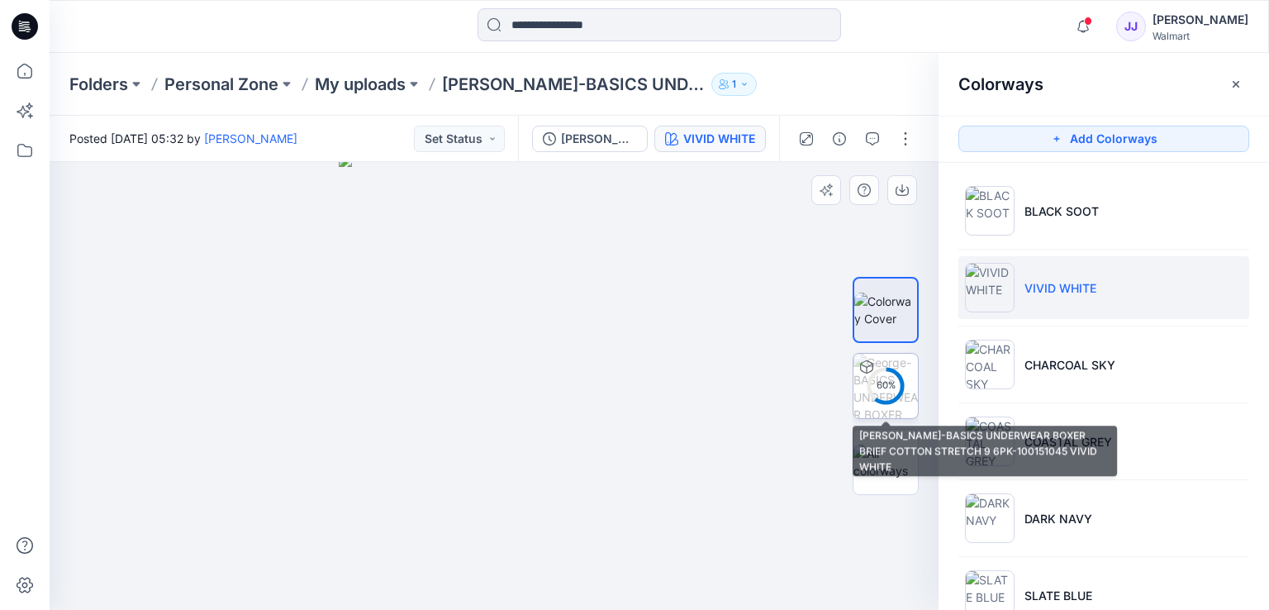
click at [891, 389] on div "60 %" at bounding box center [886, 385] width 40 height 14
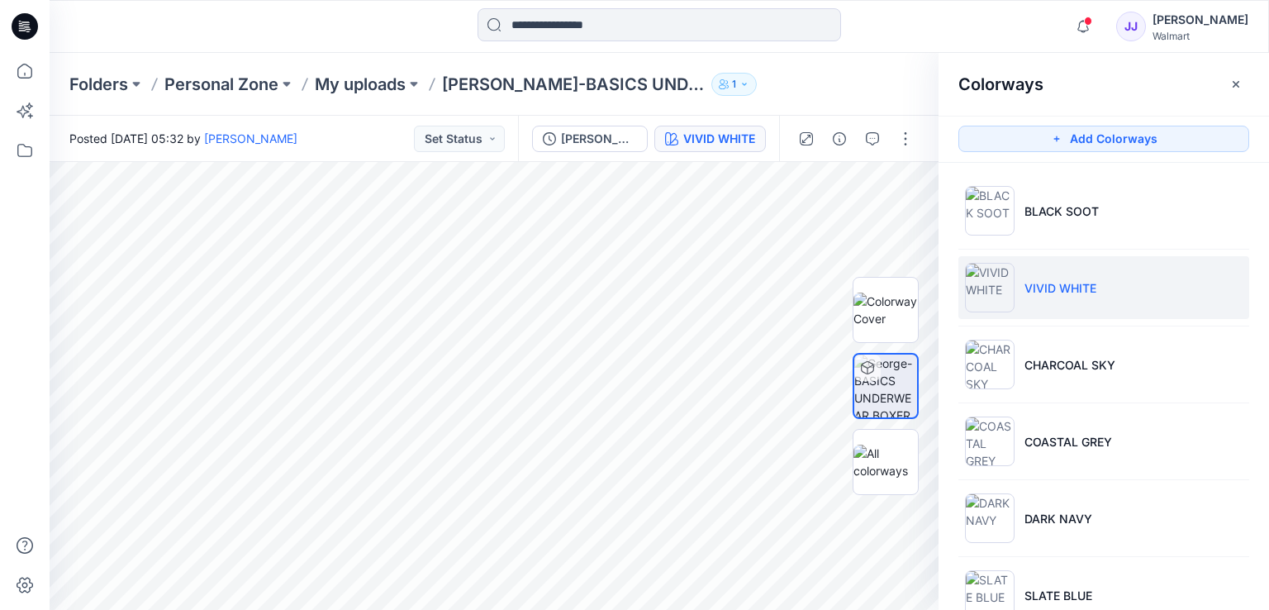
click at [24, 25] on icon at bounding box center [25, 26] width 26 height 26
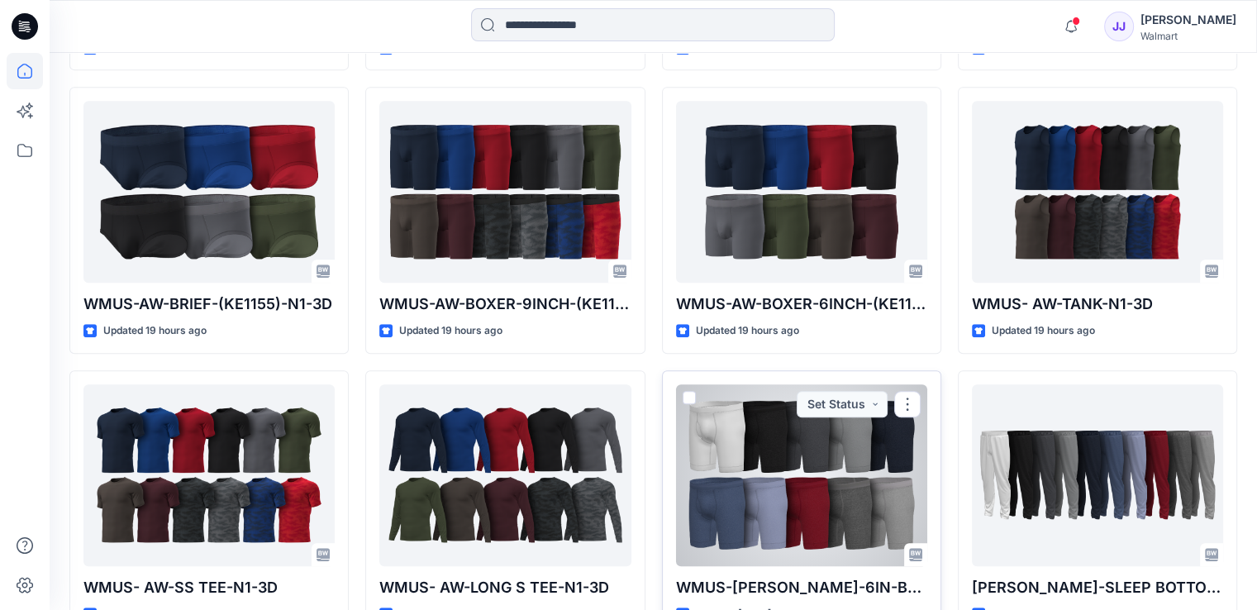
scroll to position [826, 0]
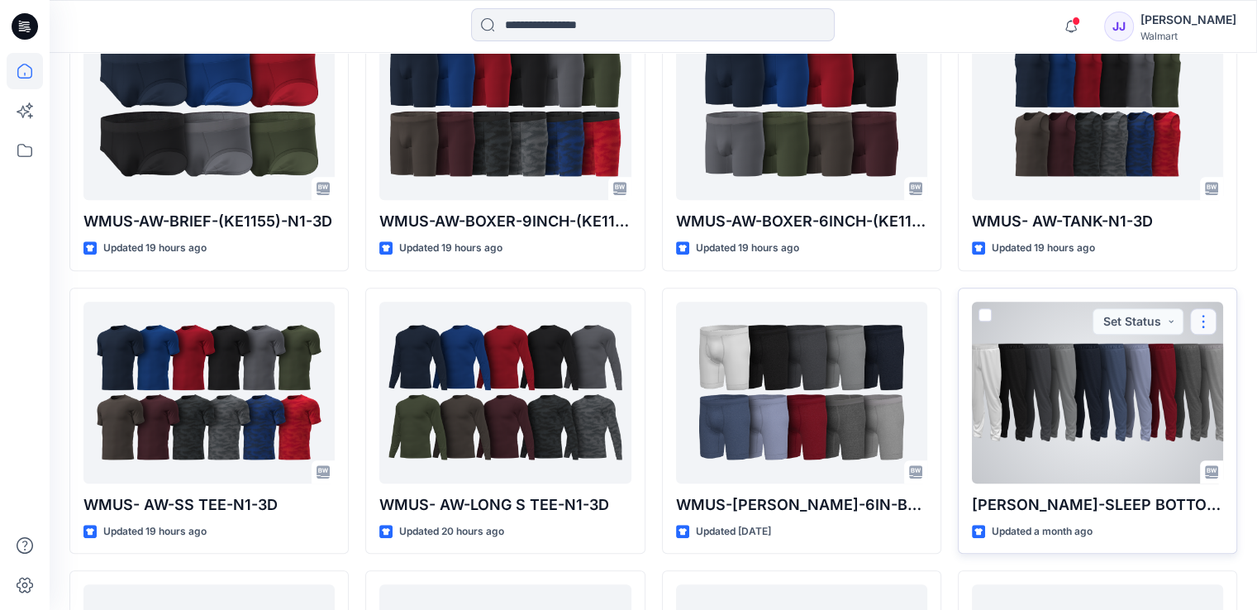
click at [1198, 311] on button "button" at bounding box center [1203, 321] width 26 height 26
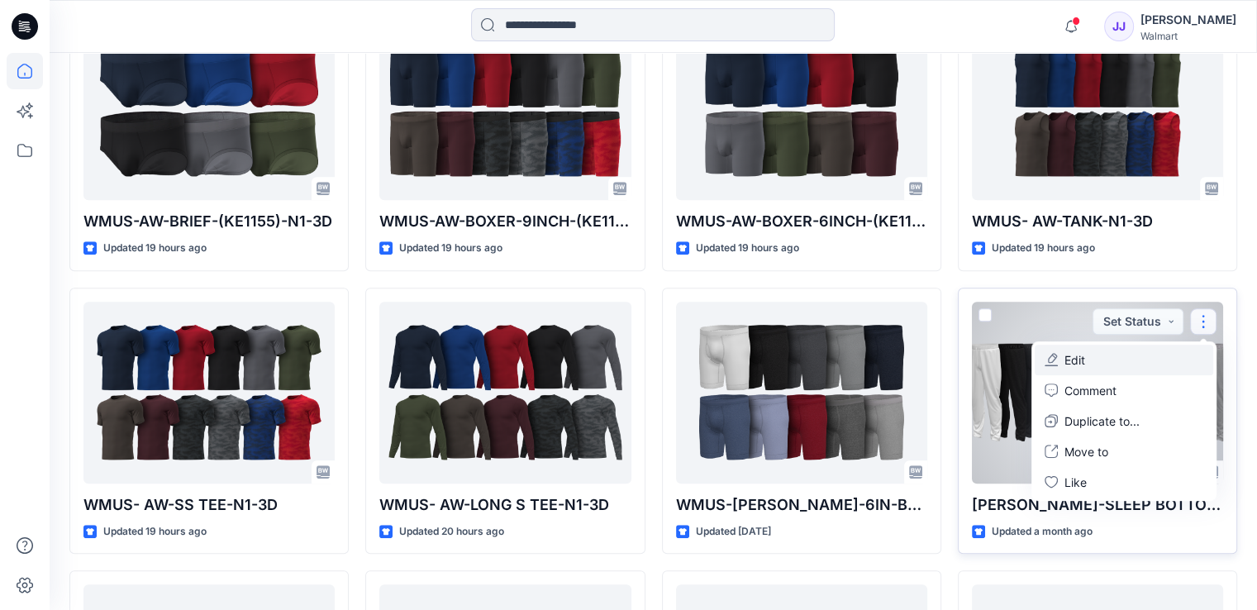
click at [1102, 364] on button "Edit" at bounding box center [1123, 360] width 178 height 31
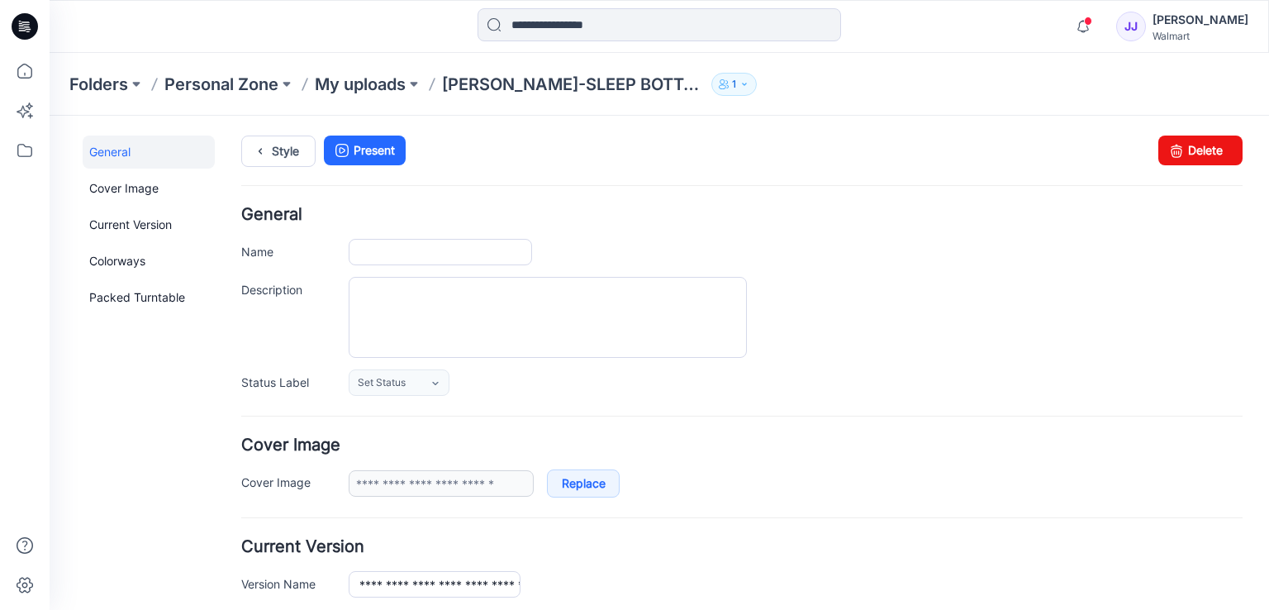
type input "**********"
click at [453, 265] on div "**********" at bounding box center [741, 301] width 1001 height 189
click at [454, 259] on input "**********" at bounding box center [440, 252] width 183 height 26
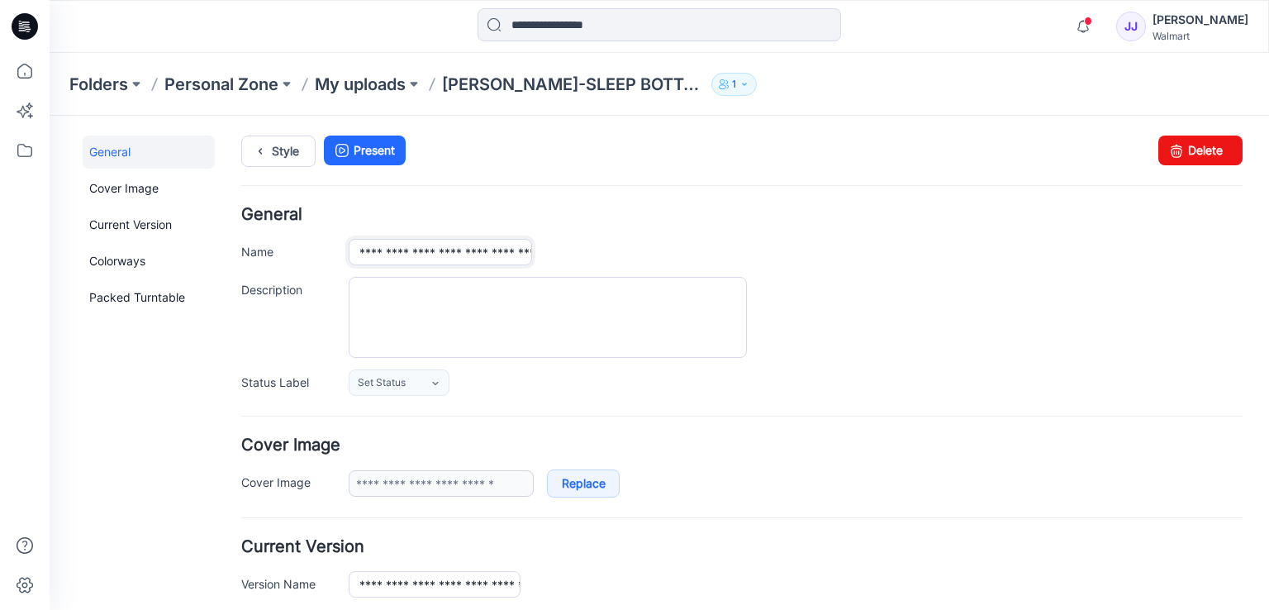
click at [454, 259] on input "**********" at bounding box center [440, 252] width 183 height 26
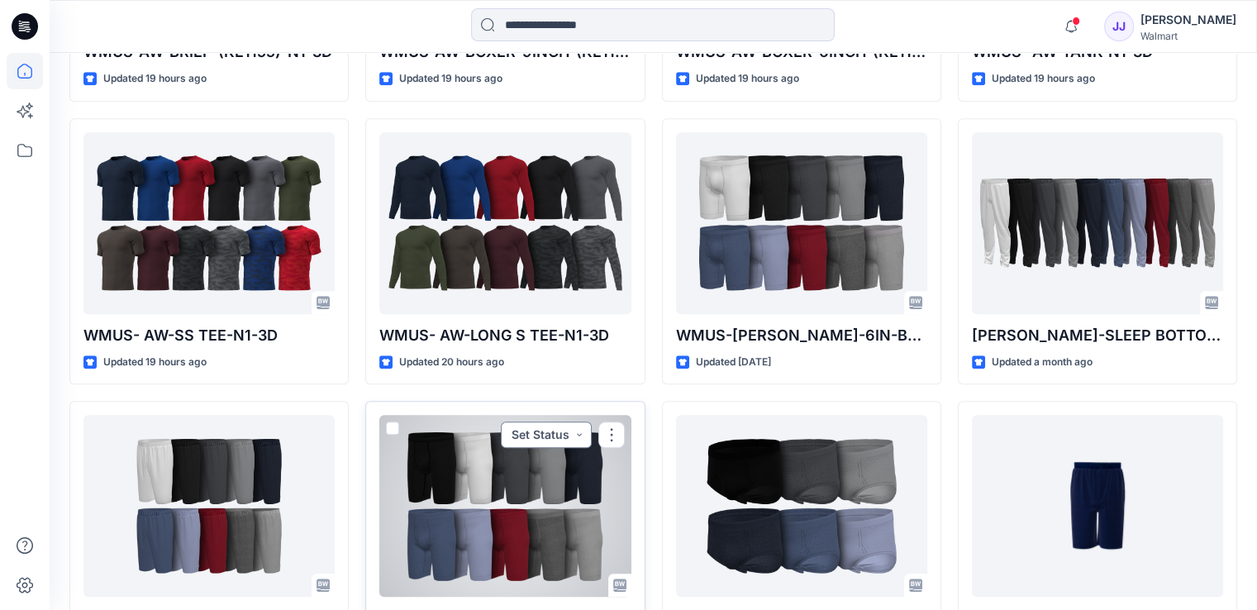
scroll to position [1074, 0]
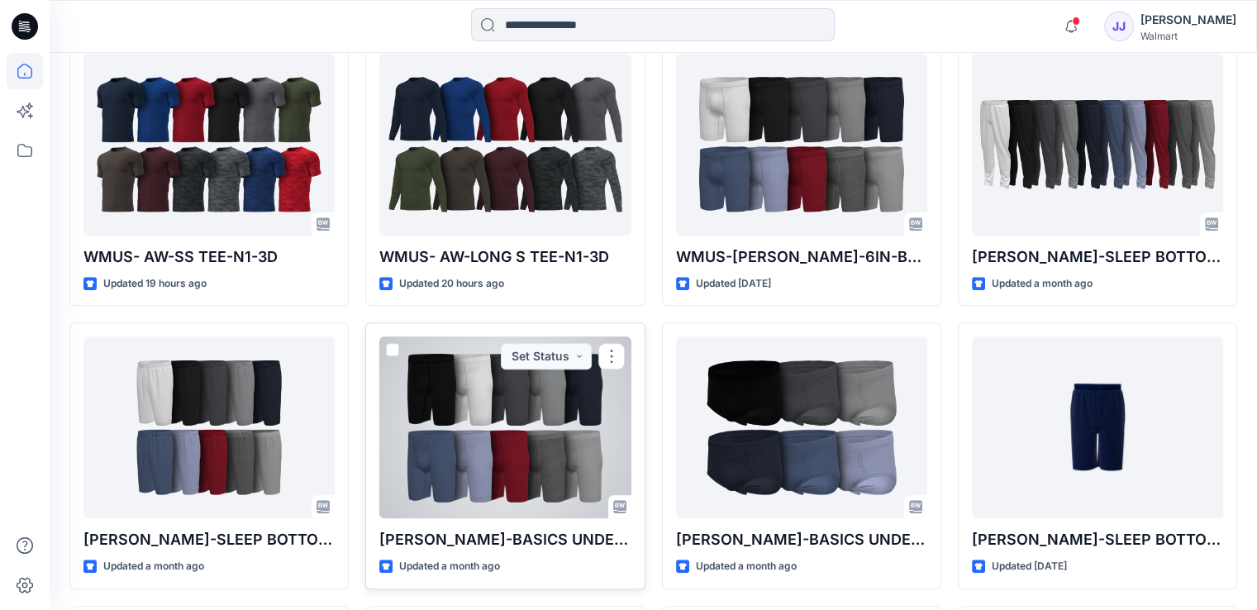
click at [551, 457] on div at bounding box center [504, 427] width 251 height 182
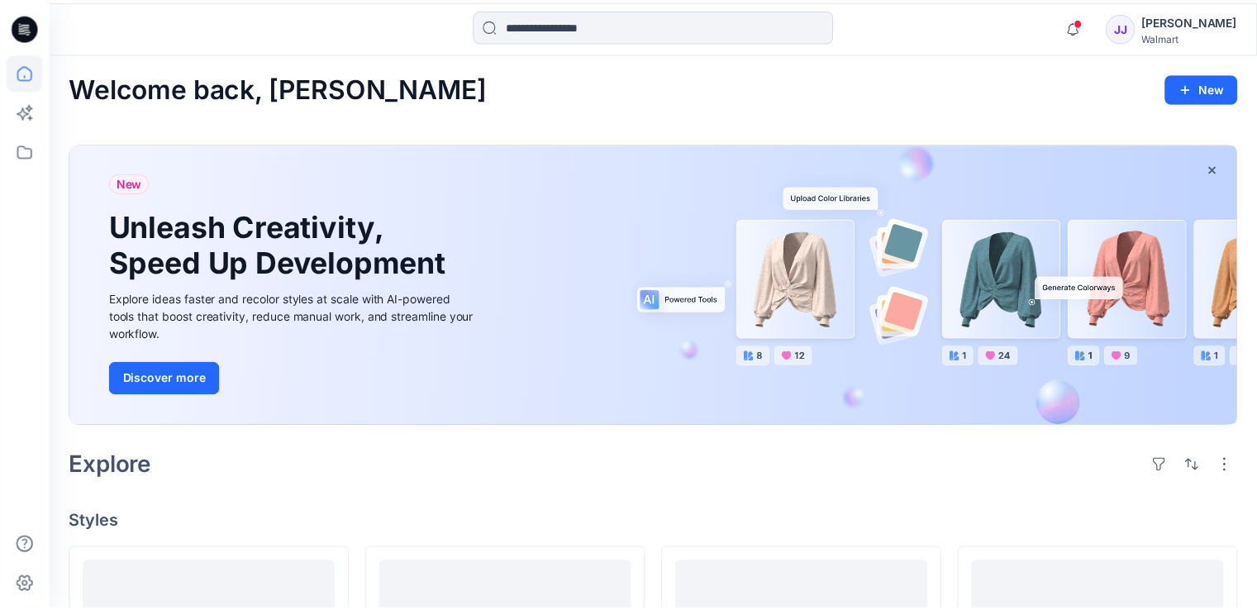
scroll to position [1074, 0]
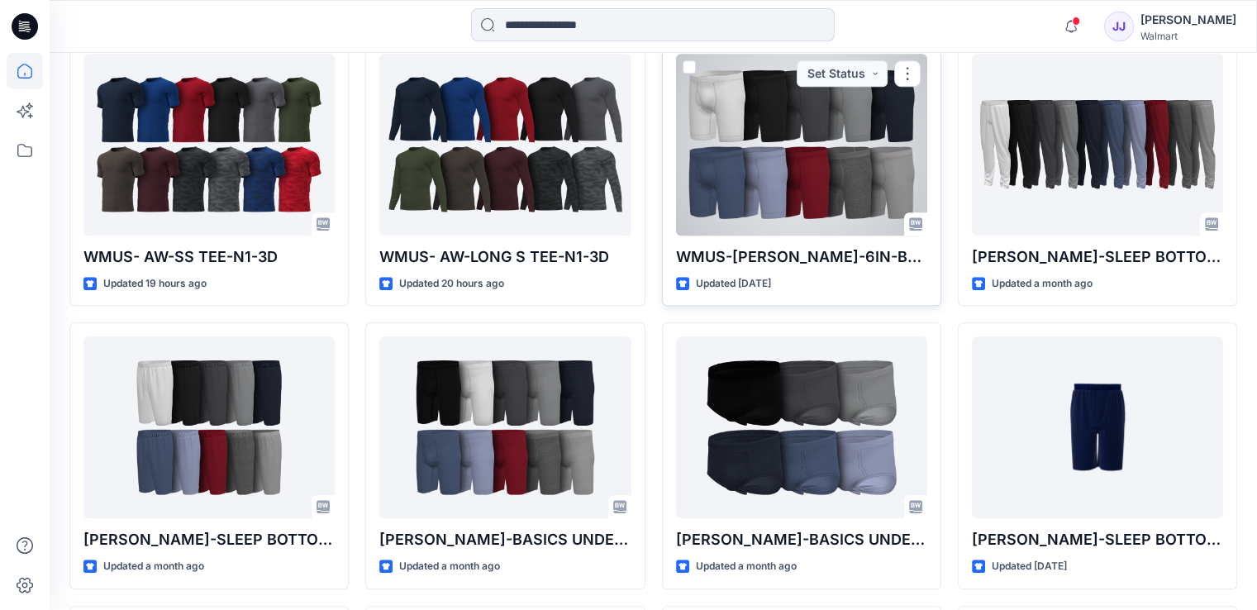
click at [777, 221] on div at bounding box center [801, 145] width 251 height 182
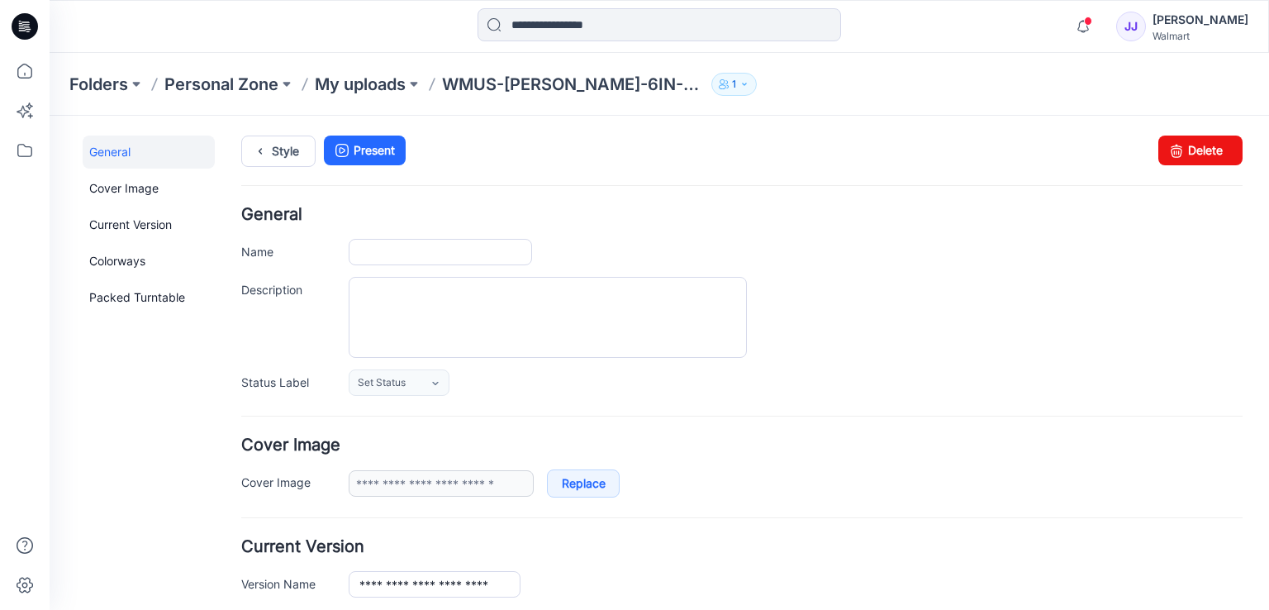
type input "**********"
drag, startPoint x: 1190, startPoint y: 139, endPoint x: 755, endPoint y: 210, distance: 440.3
click at [1190, 139] on link "Delete" at bounding box center [1200, 150] width 84 height 30
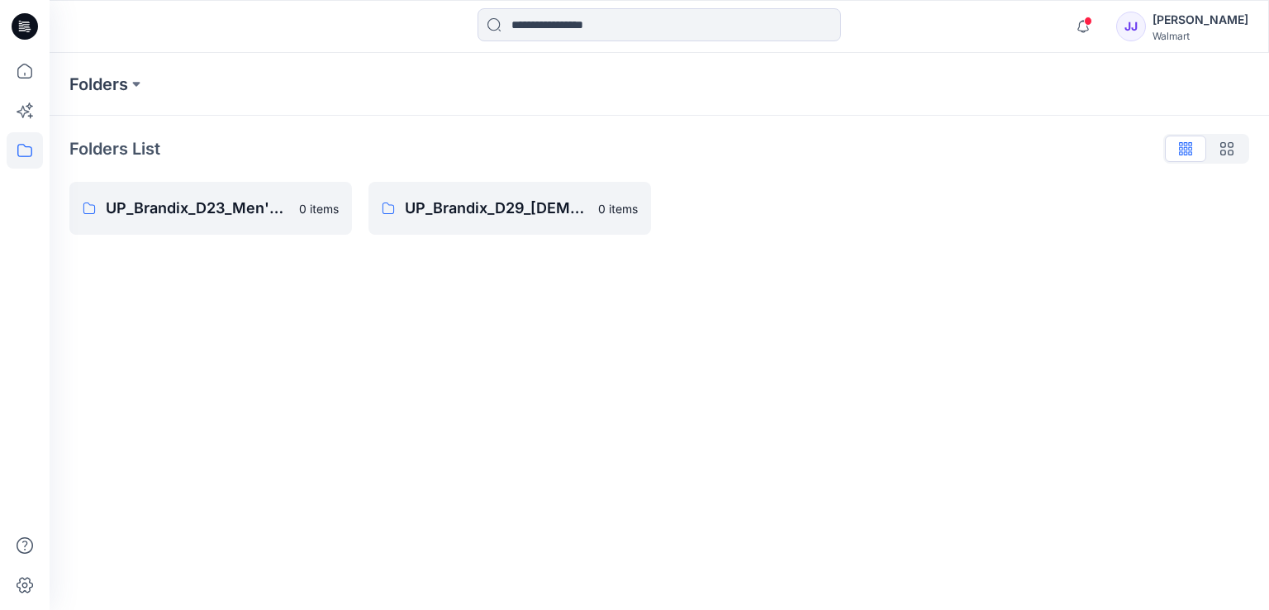
click at [26, 27] on icon at bounding box center [25, 26] width 26 height 26
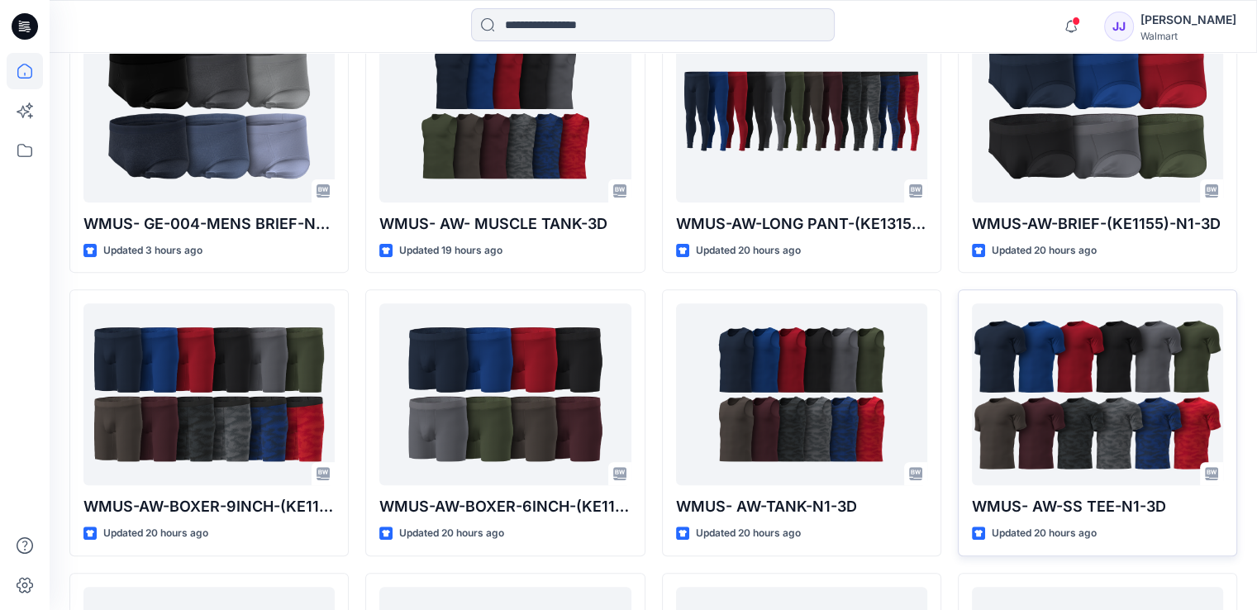
scroll to position [661, 0]
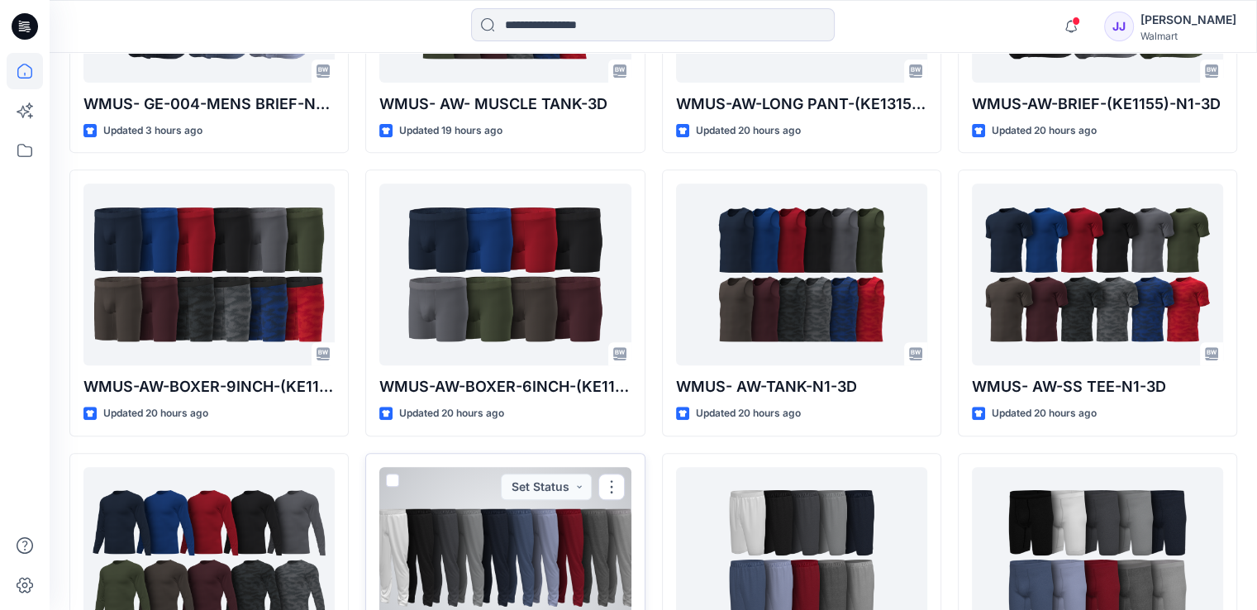
click at [434, 554] on div at bounding box center [504, 558] width 251 height 182
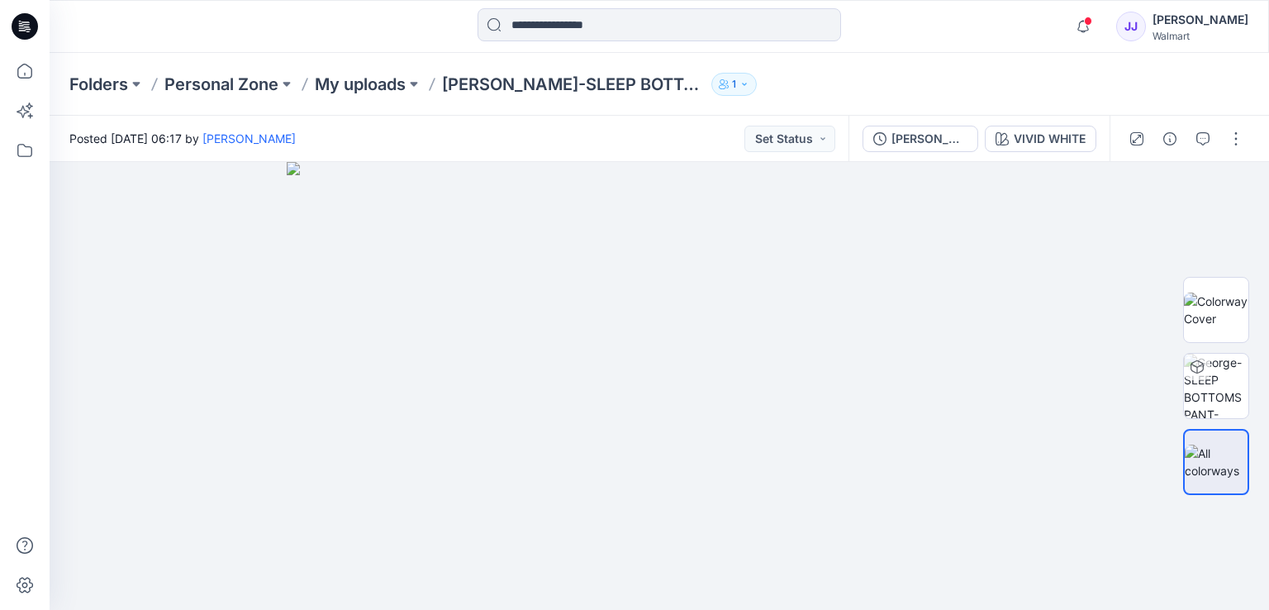
click at [10, 36] on div at bounding box center [24, 26] width 53 height 53
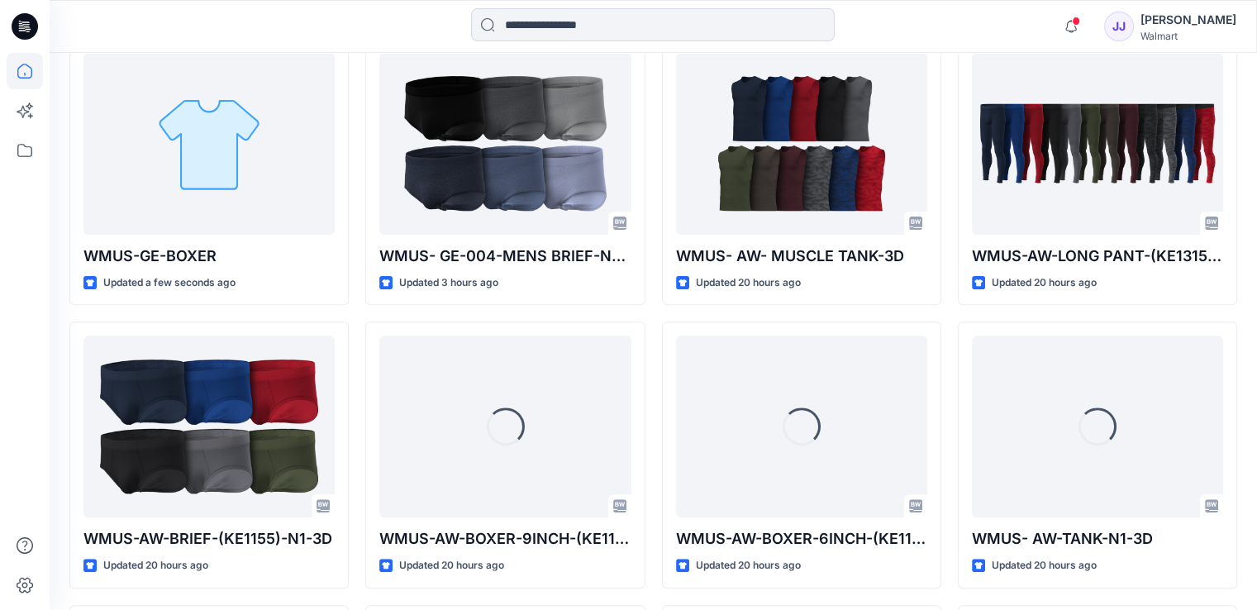
scroll to position [516, 0]
